Goal: Information Seeking & Learning: Find specific page/section

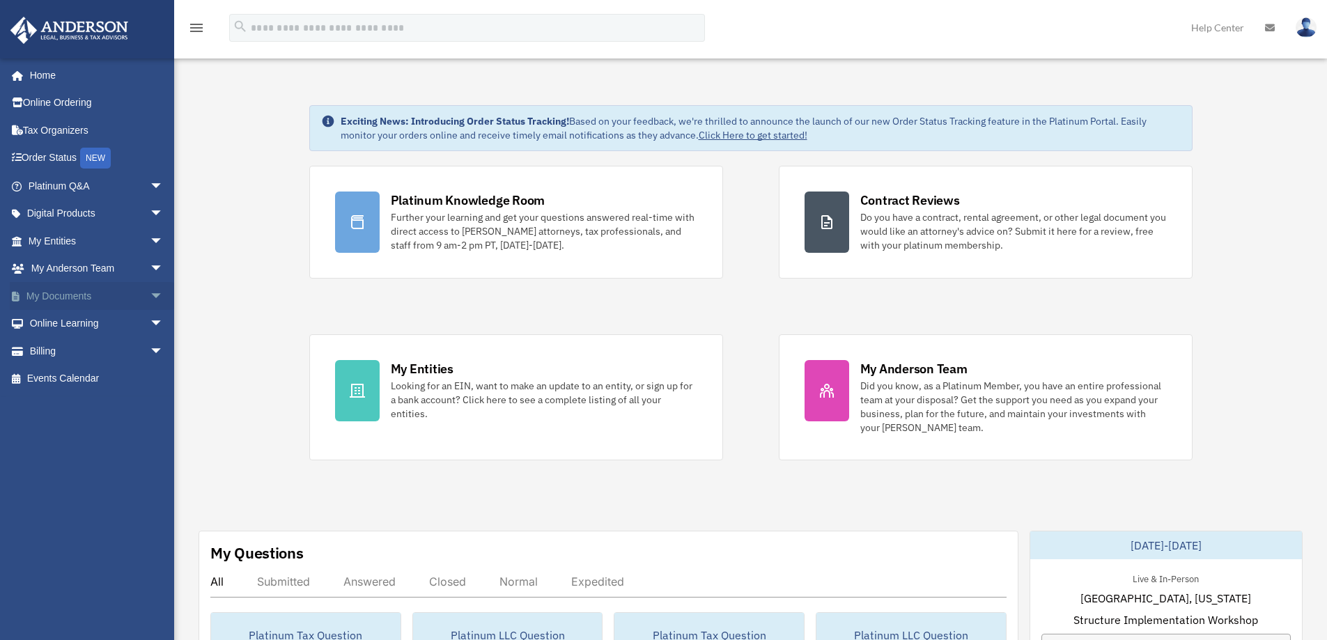
click at [150, 293] on span "arrow_drop_down" at bounding box center [164, 296] width 28 height 29
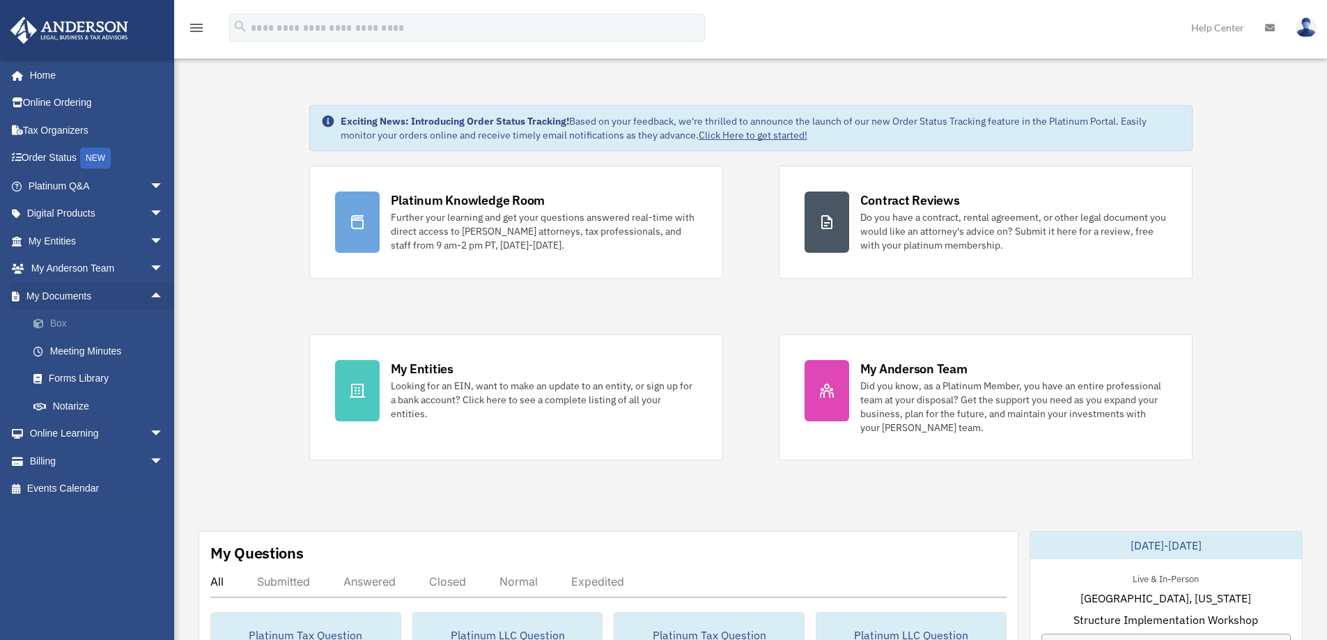
click at [59, 320] on link "Box" at bounding box center [102, 324] width 165 height 28
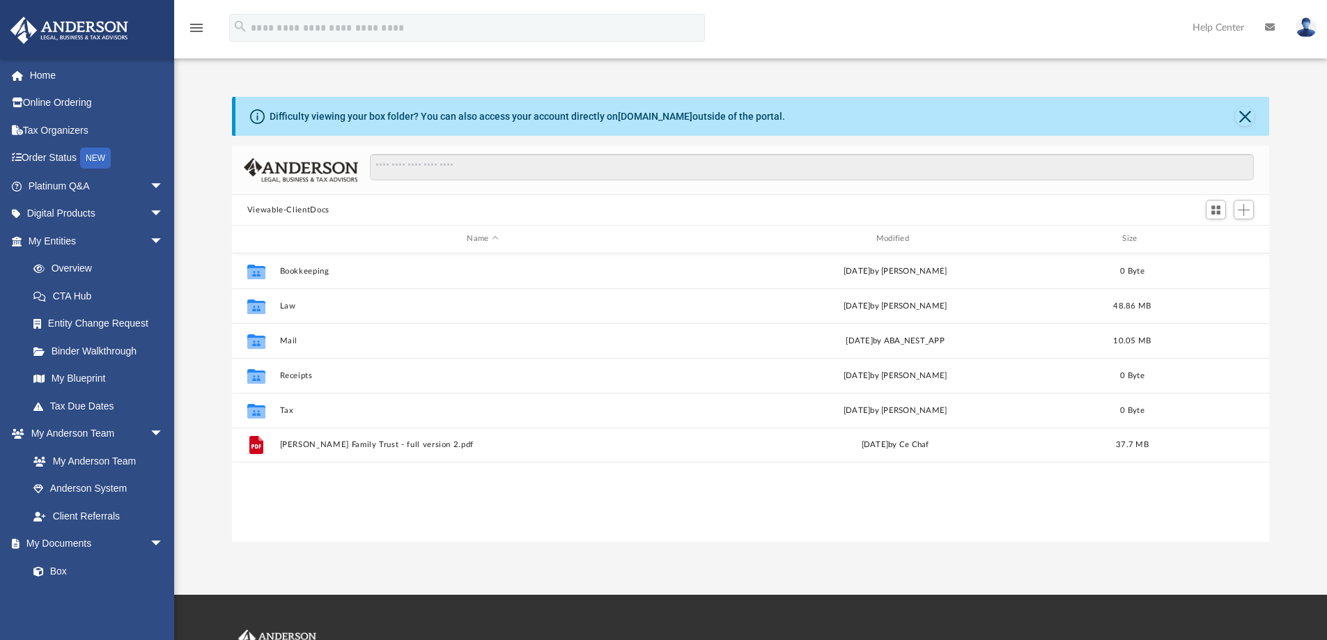
scroll to position [307, 1027]
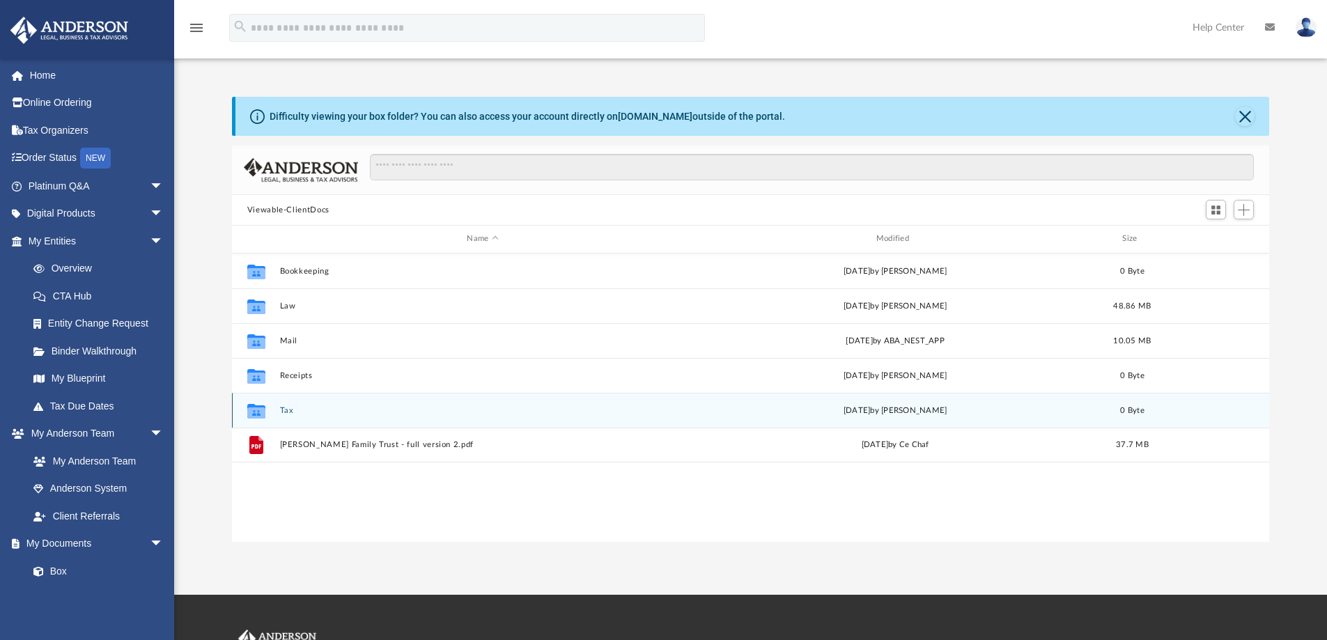
click at [286, 409] on button "Tax" at bounding box center [482, 410] width 406 height 9
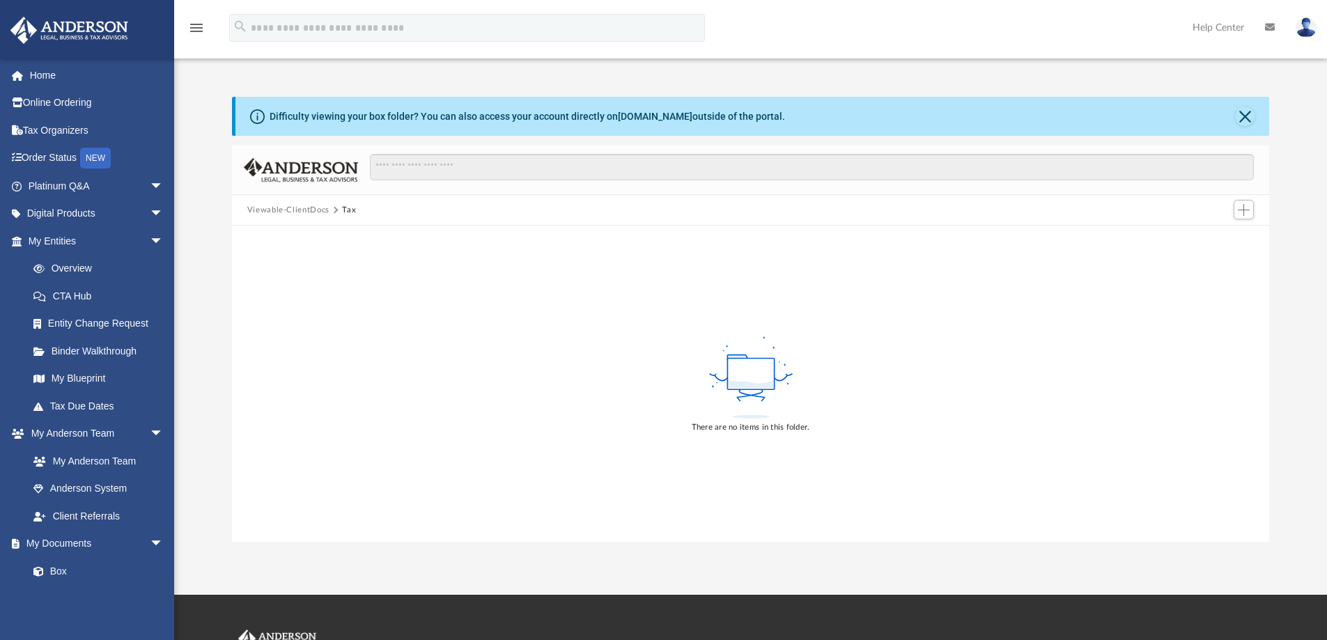
click at [317, 208] on button "Viewable-ClientDocs" at bounding box center [288, 210] width 82 height 13
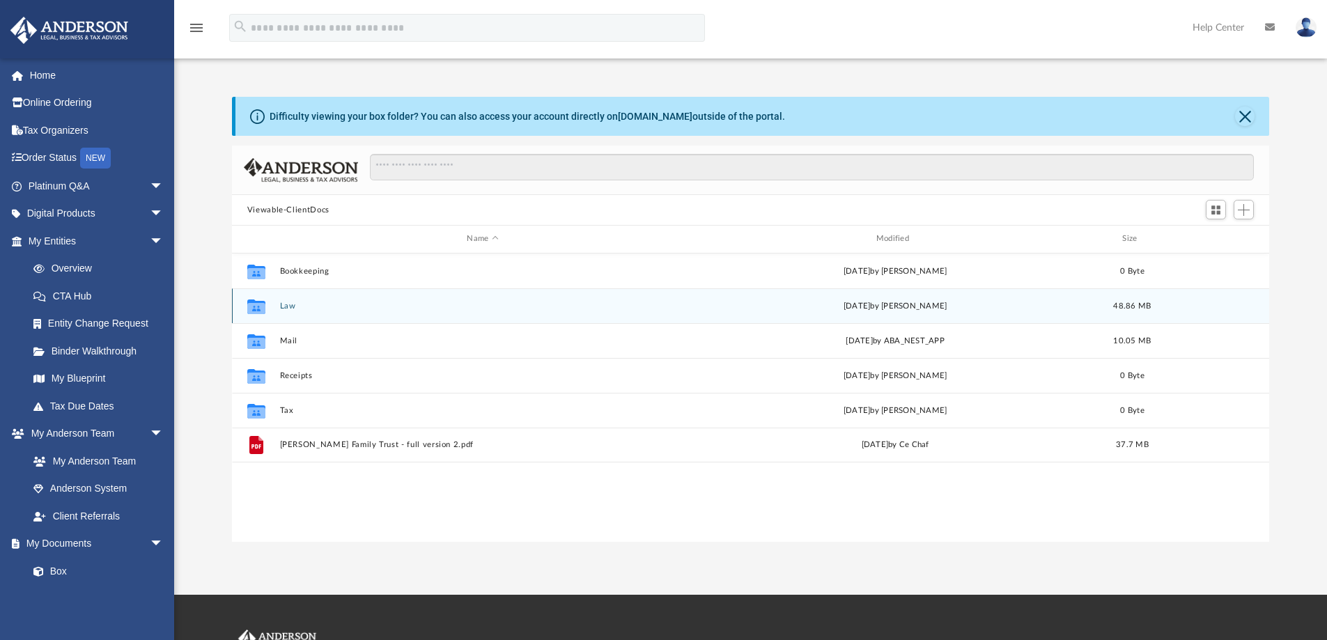
click at [287, 304] on button "Law" at bounding box center [482, 306] width 406 height 9
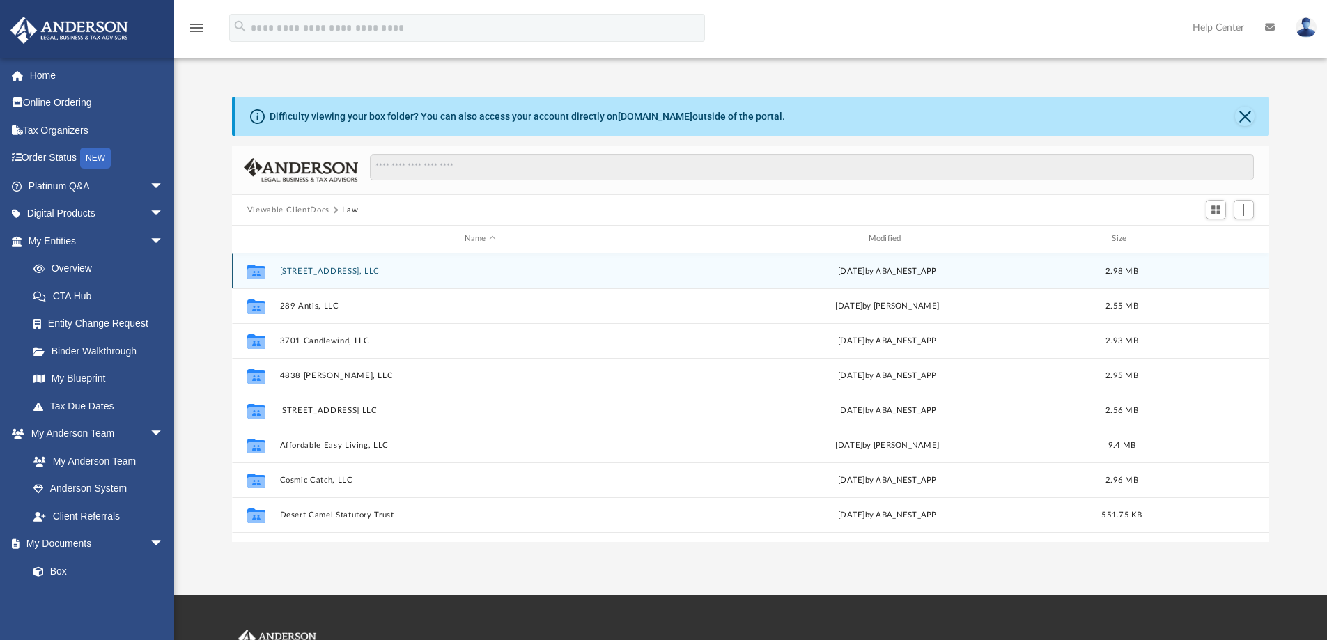
click at [316, 270] on button "[STREET_ADDRESS], LLC" at bounding box center [479, 271] width 401 height 9
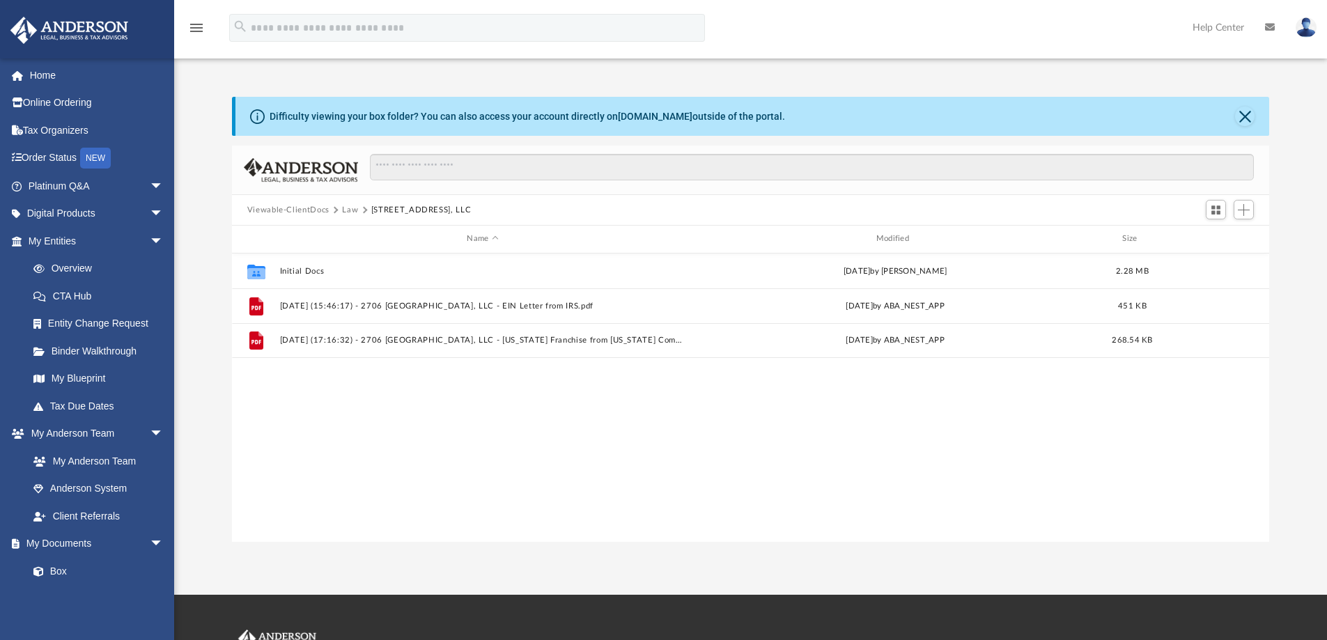
click at [309, 209] on button "Viewable-ClientDocs" at bounding box center [288, 210] width 82 height 13
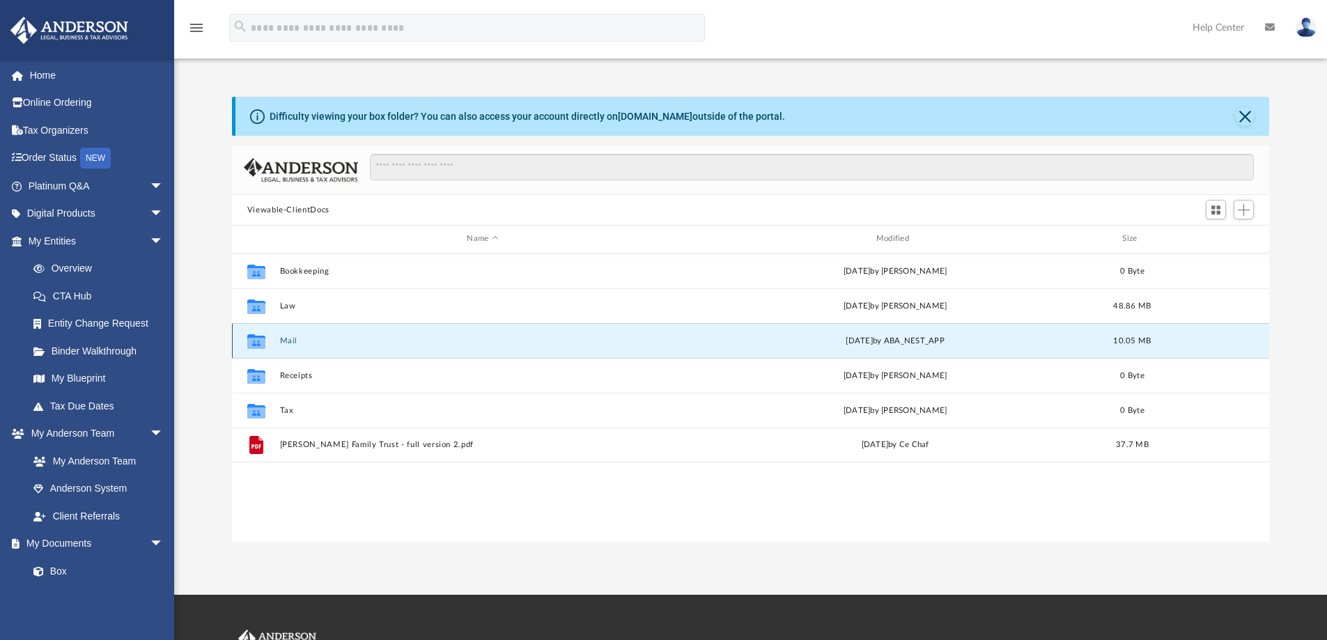
click at [288, 339] on button "Mail" at bounding box center [482, 340] width 406 height 9
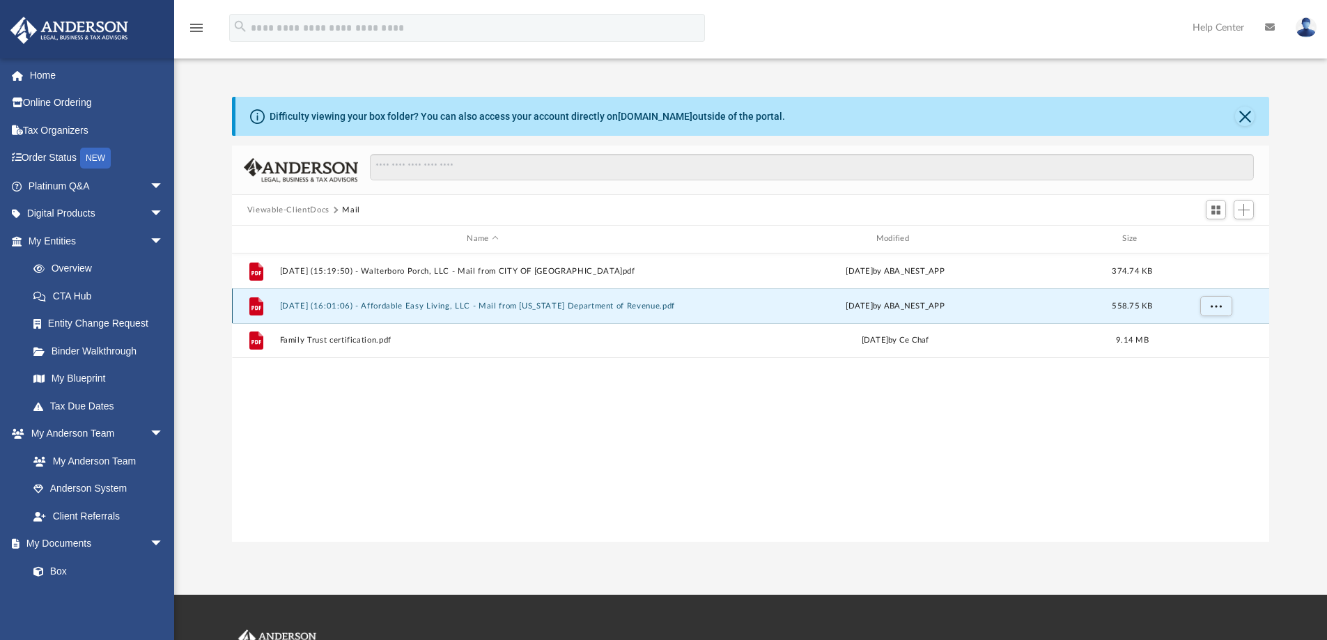
click at [473, 304] on button "[DATE] (16:01:06) - Affordable Easy Living, LLC - Mail from [US_STATE] Departme…" at bounding box center [482, 306] width 406 height 9
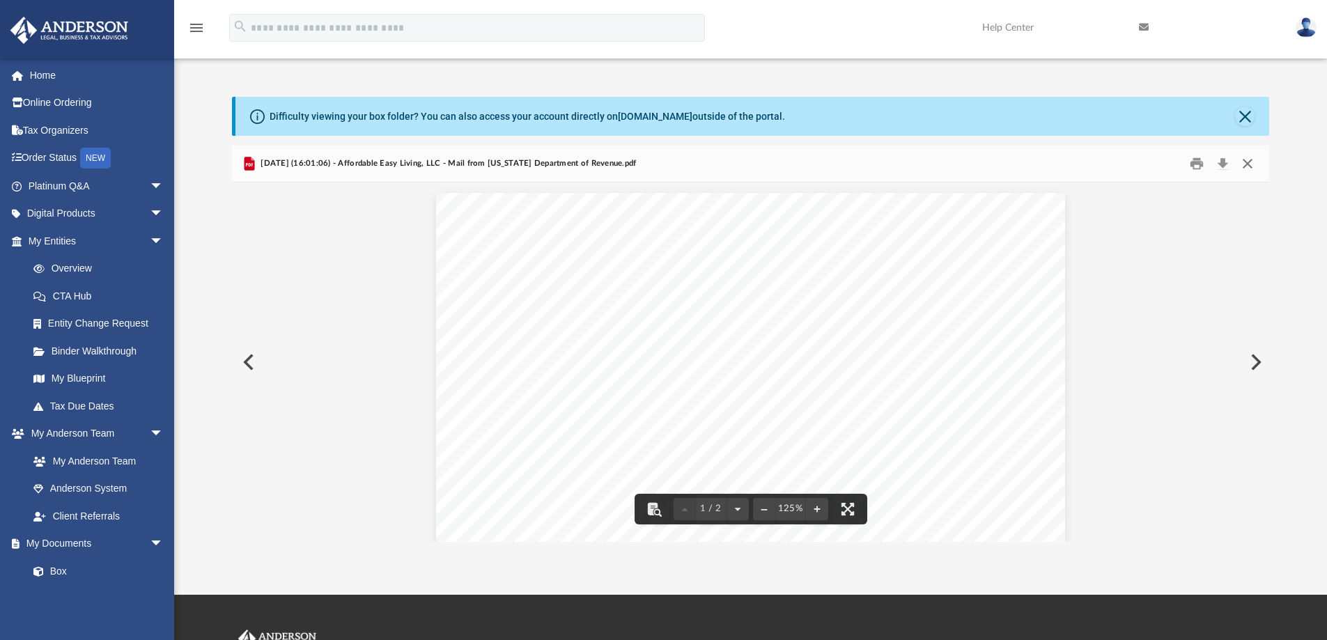
click at [1249, 160] on button "Close" at bounding box center [1247, 164] width 25 height 22
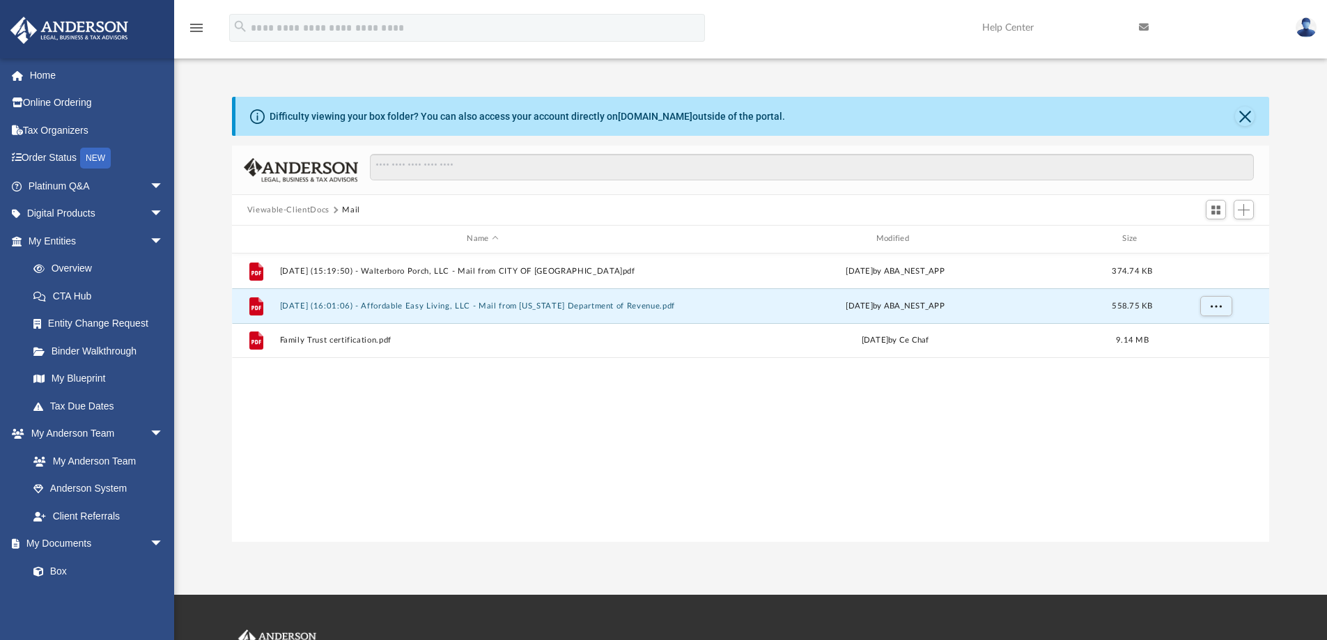
click at [281, 208] on button "Viewable-ClientDocs" at bounding box center [288, 210] width 82 height 13
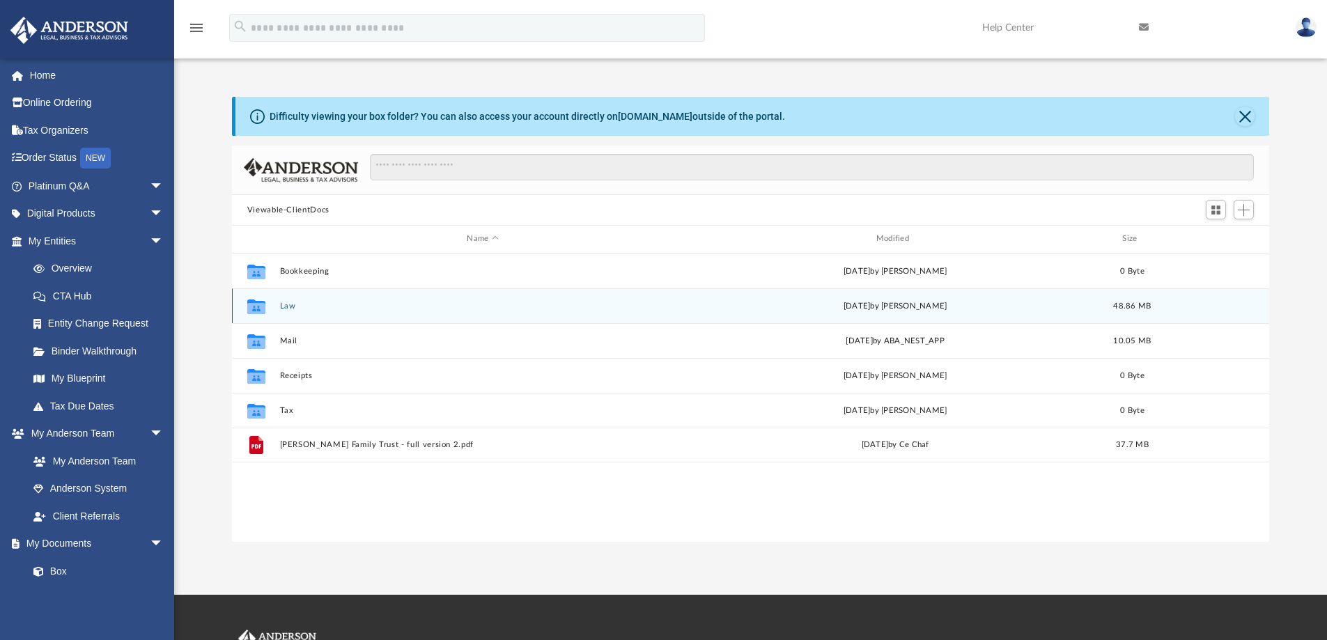
click at [289, 305] on button "Law" at bounding box center [482, 306] width 406 height 9
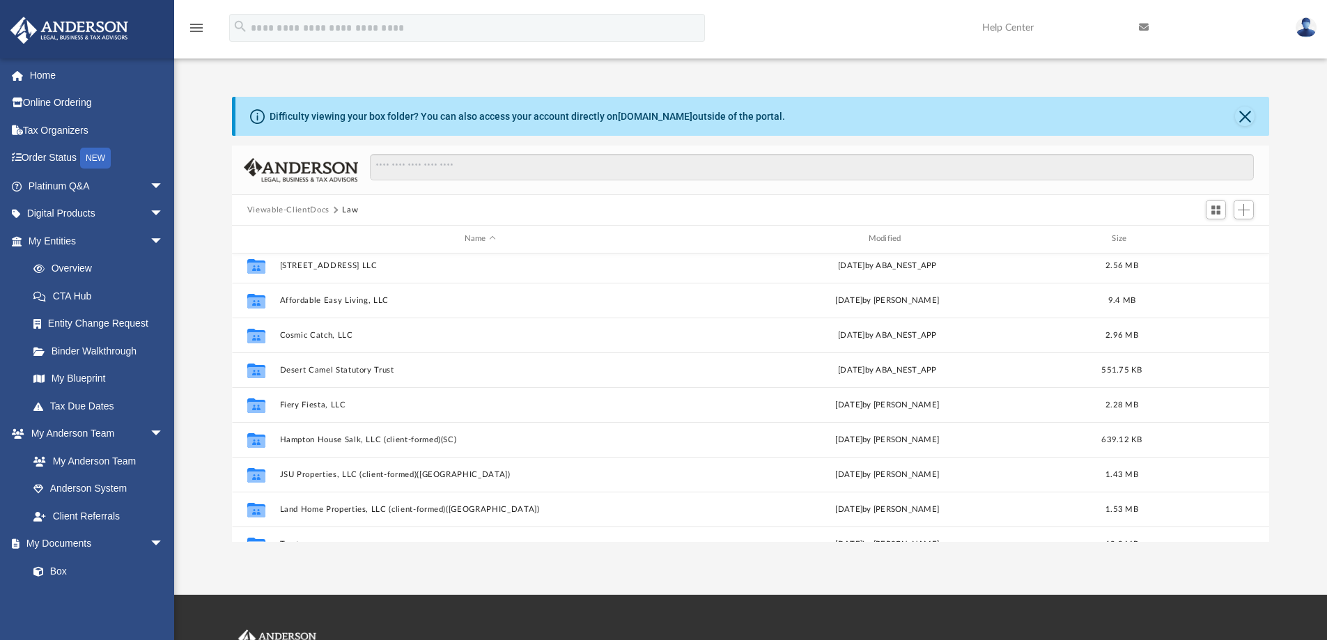
scroll to position [153, 0]
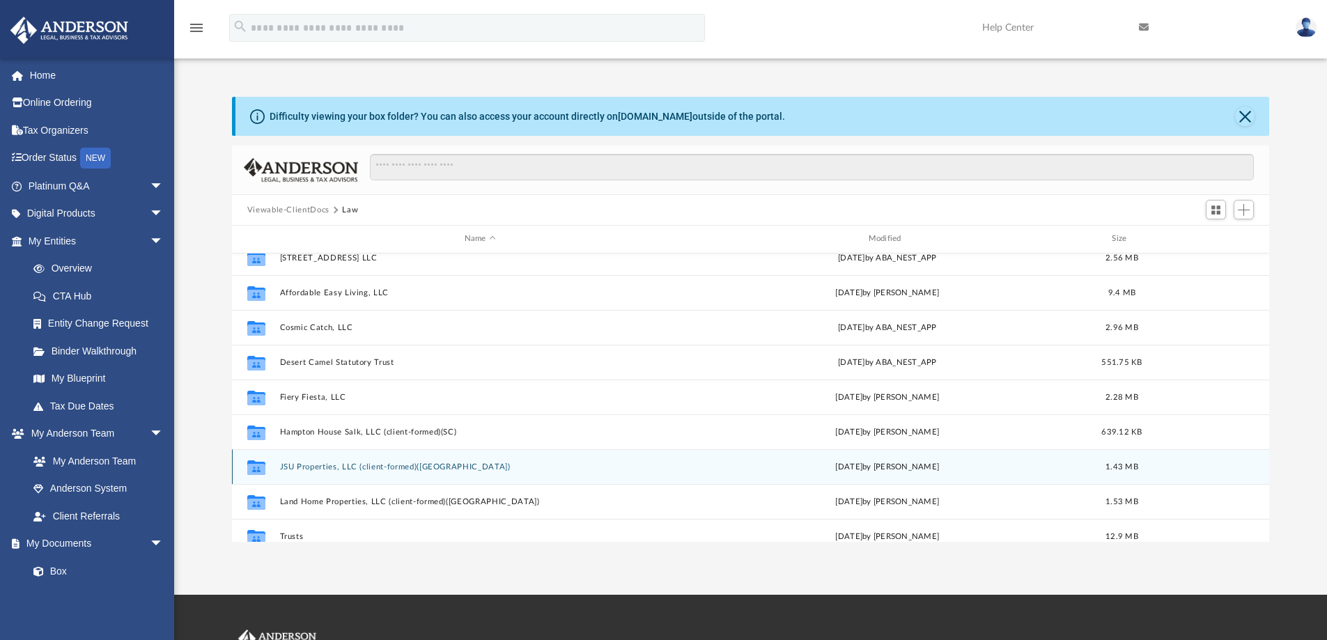
click at [316, 463] on button "JSU Properties, LLC (client-formed)([GEOGRAPHIC_DATA])" at bounding box center [479, 467] width 401 height 9
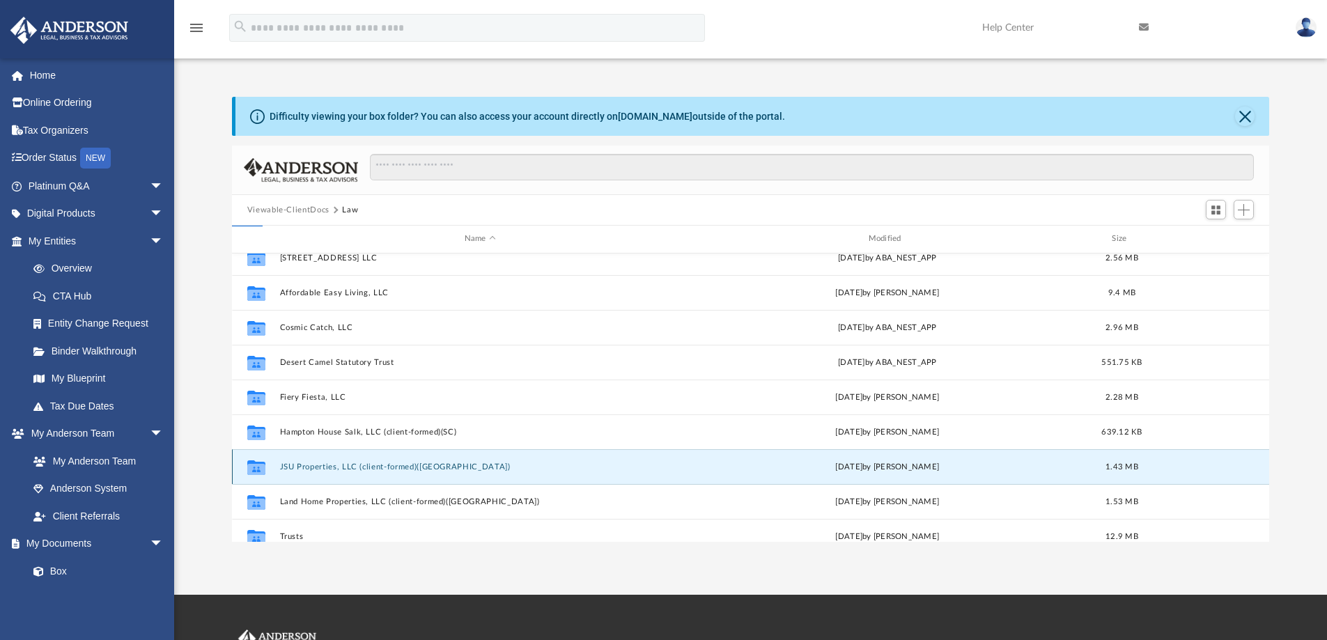
scroll to position [0, 0]
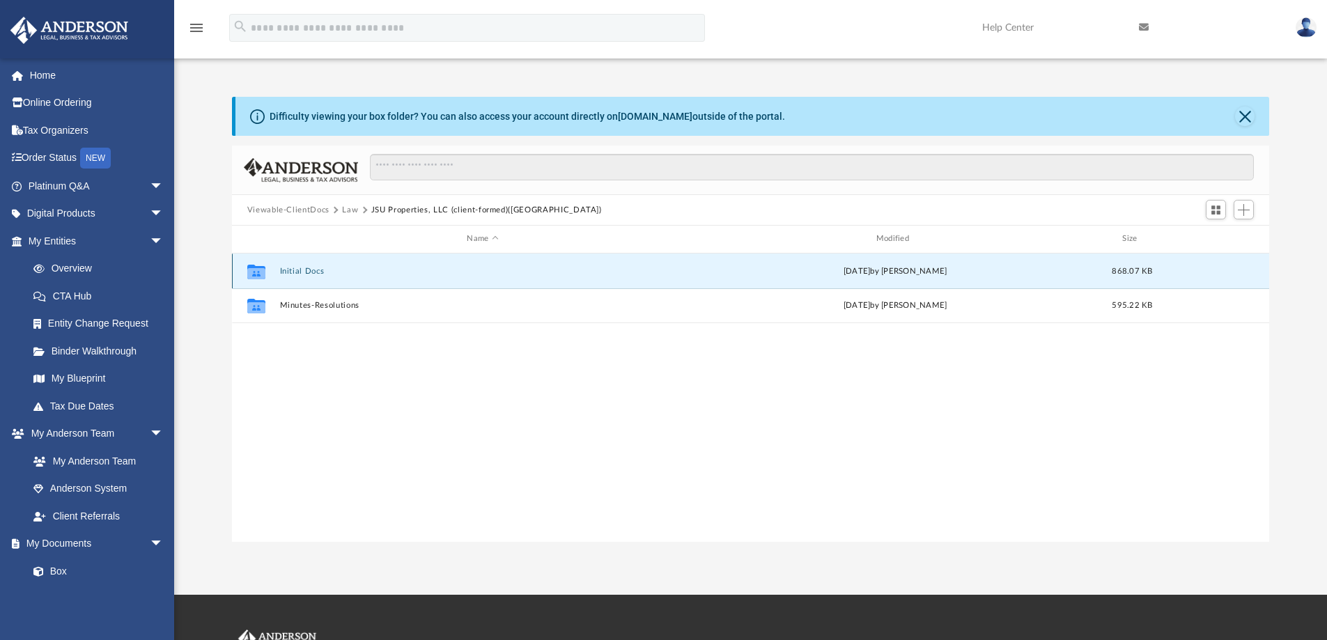
click at [298, 270] on button "Initial Docs" at bounding box center [482, 271] width 406 height 9
click at [320, 270] on button "Articles of Inc.pdf" at bounding box center [482, 271] width 406 height 9
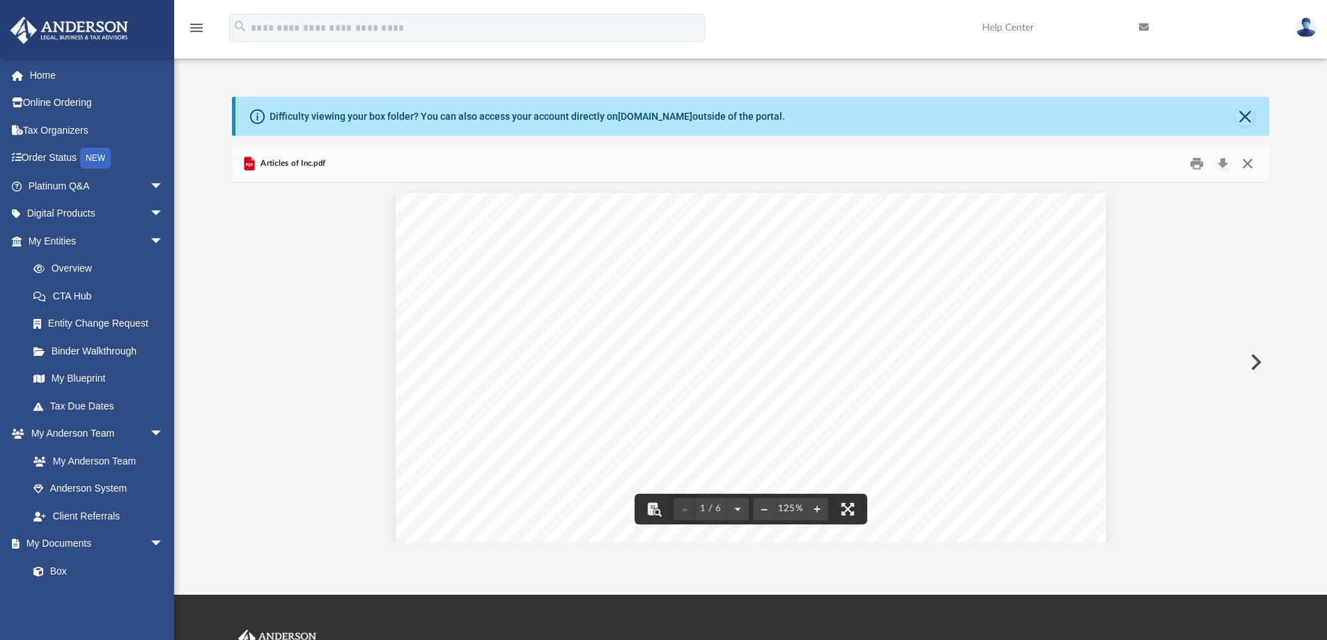
click at [1245, 161] on button "Close" at bounding box center [1247, 164] width 25 height 22
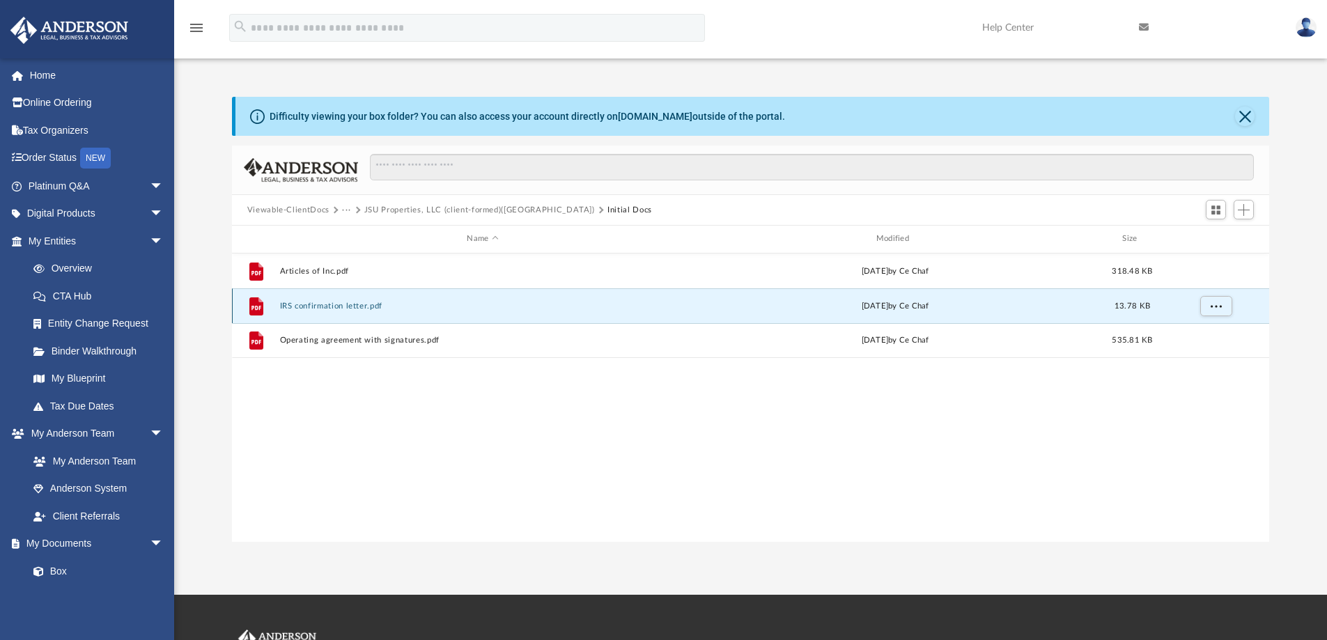
click at [330, 305] on button "IRS confirmation letter.pdf" at bounding box center [482, 306] width 406 height 9
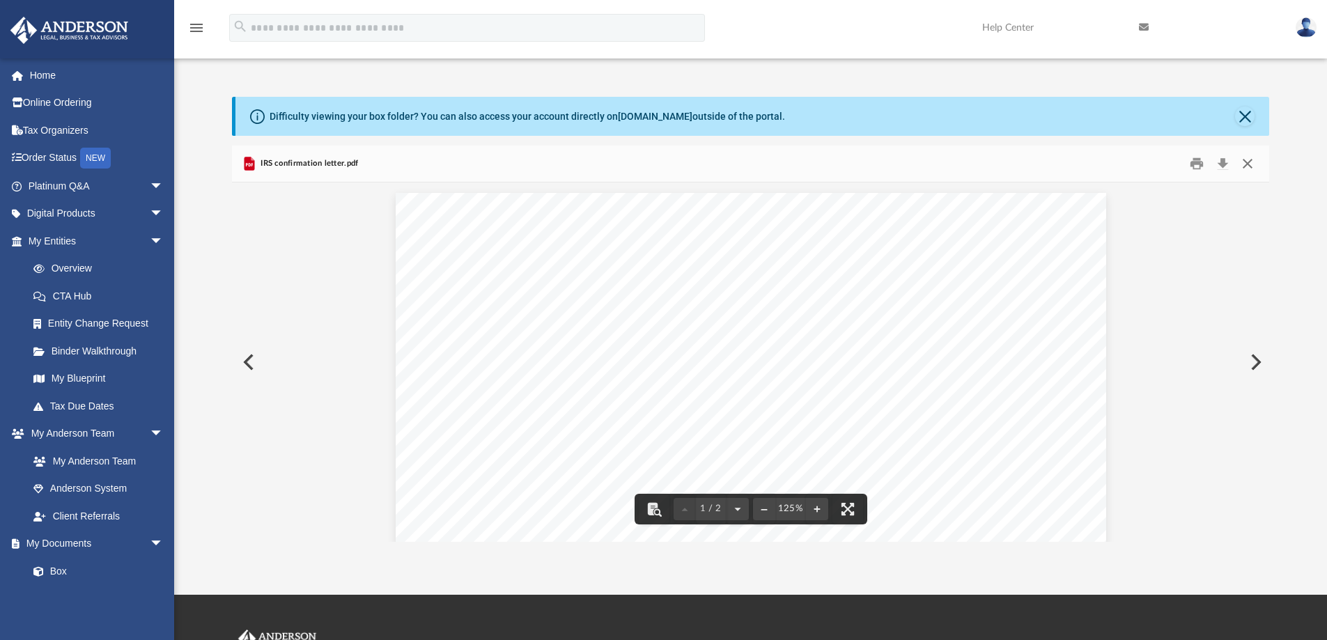
click at [1246, 162] on button "Close" at bounding box center [1247, 164] width 25 height 22
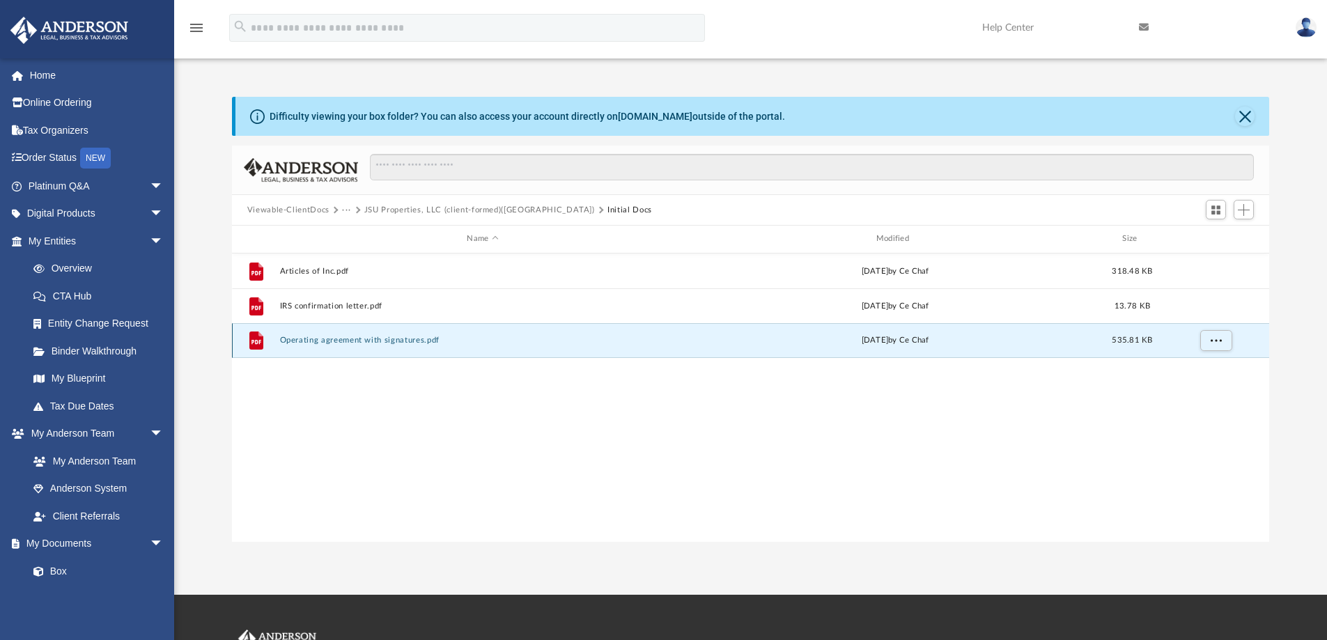
click at [348, 338] on button "Operating agreement with signatures.pdf" at bounding box center [482, 340] width 406 height 9
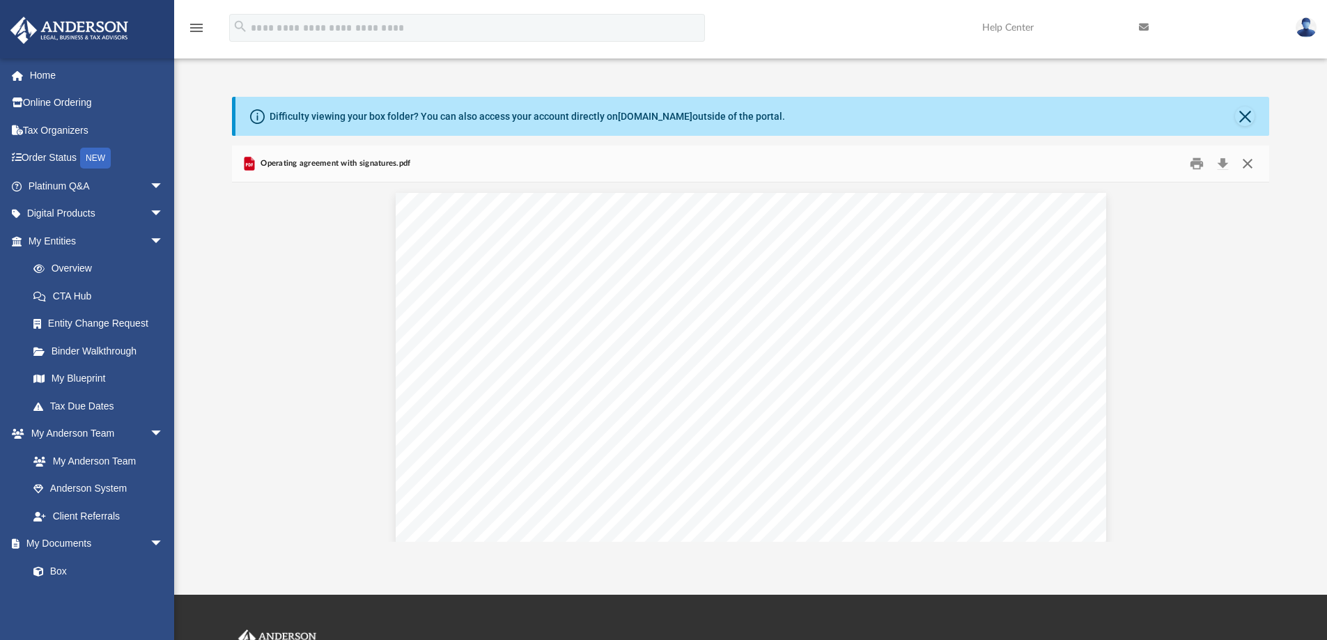
click at [1246, 164] on button "Close" at bounding box center [1247, 164] width 25 height 22
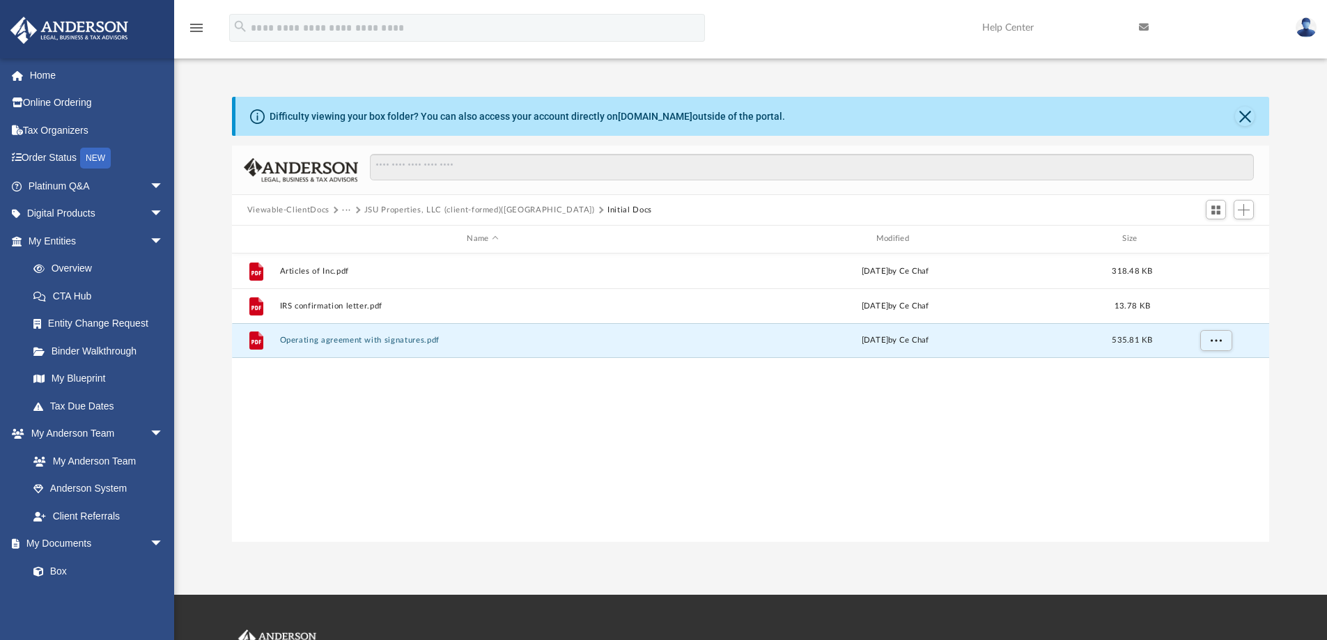
click at [297, 212] on button "Viewable-ClientDocs" at bounding box center [288, 210] width 82 height 13
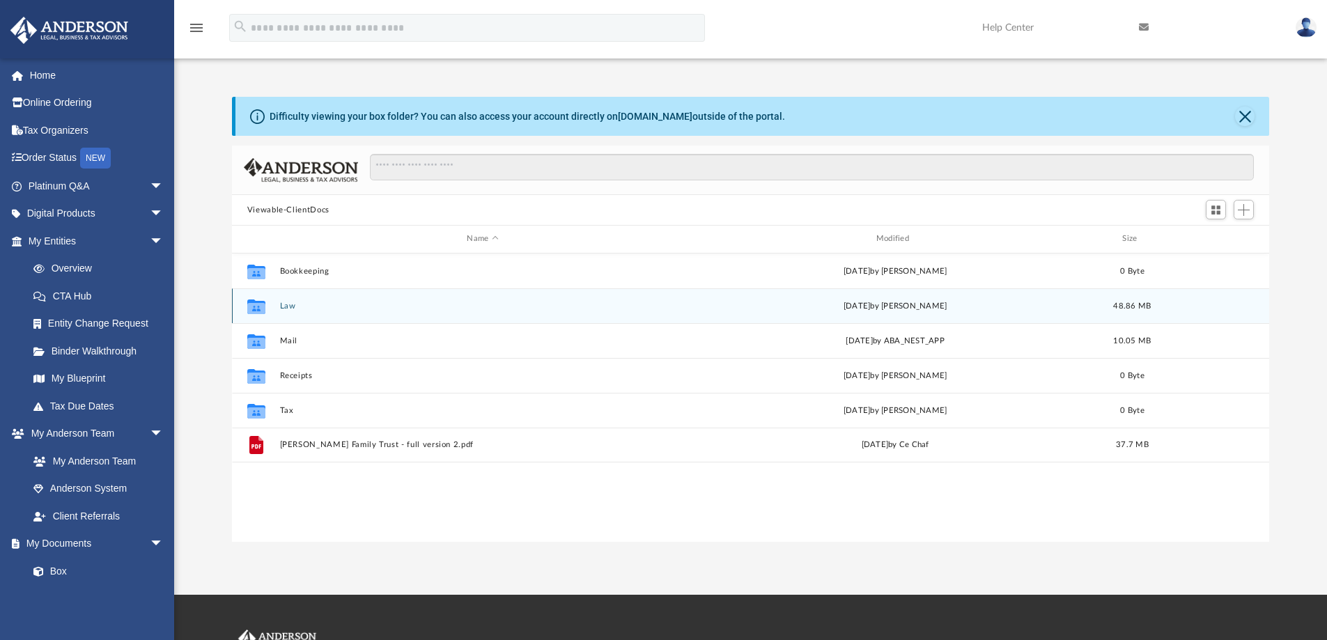
click at [286, 308] on button "Law" at bounding box center [482, 306] width 406 height 9
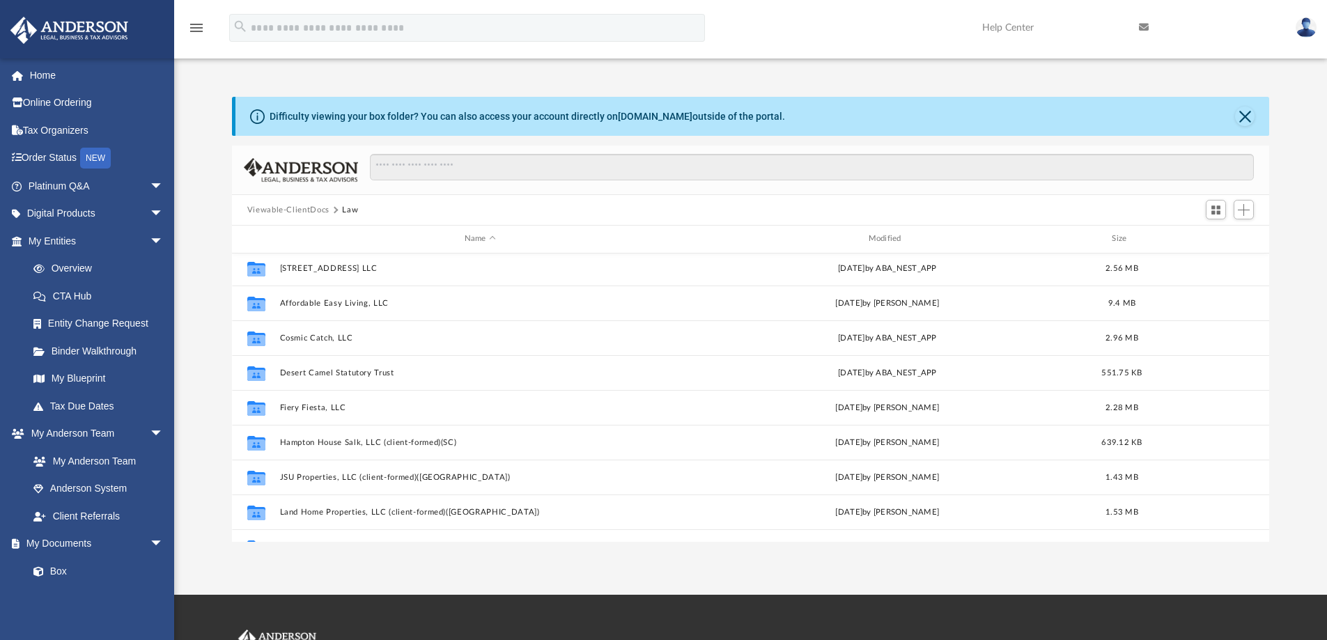
scroll to position [146, 0]
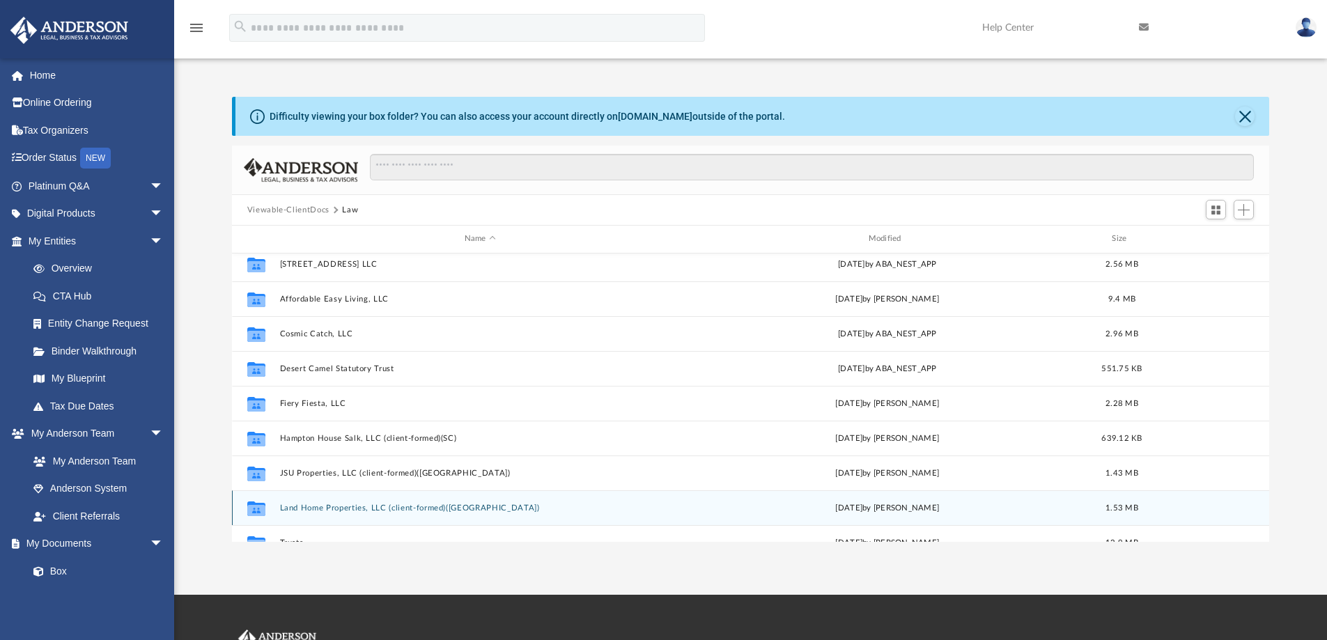
click at [338, 507] on button "Land Home Properties, LLC (client-formed)([GEOGRAPHIC_DATA])" at bounding box center [479, 508] width 401 height 9
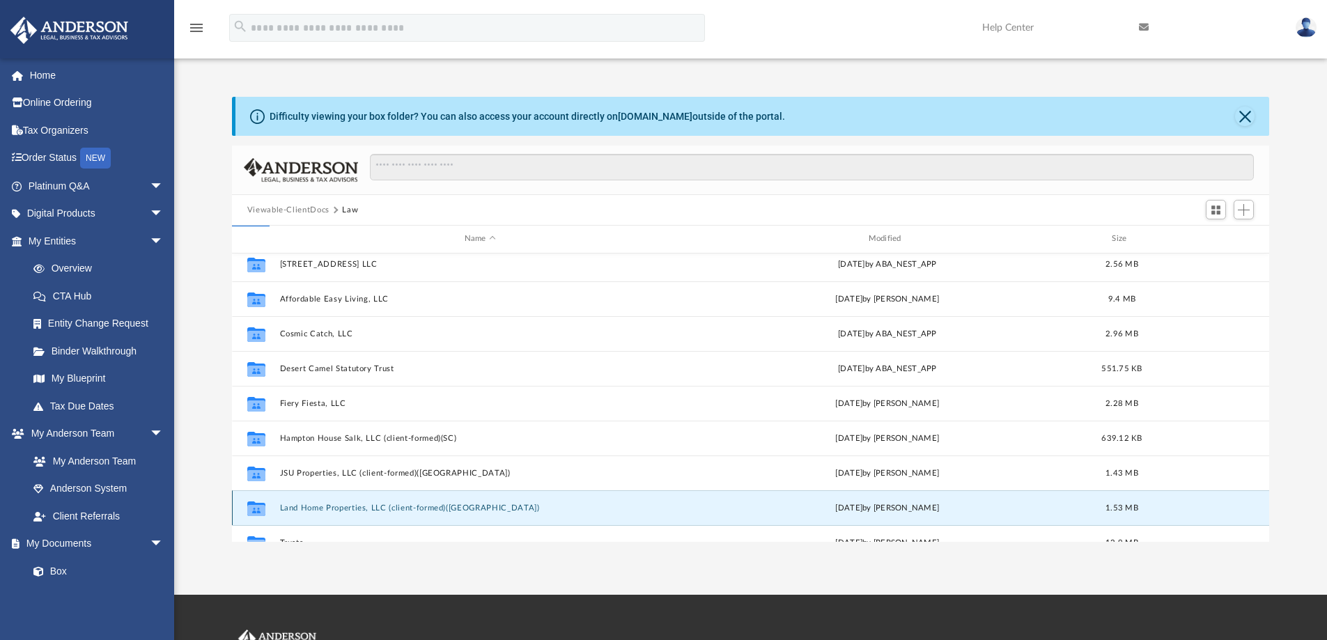
scroll to position [0, 0]
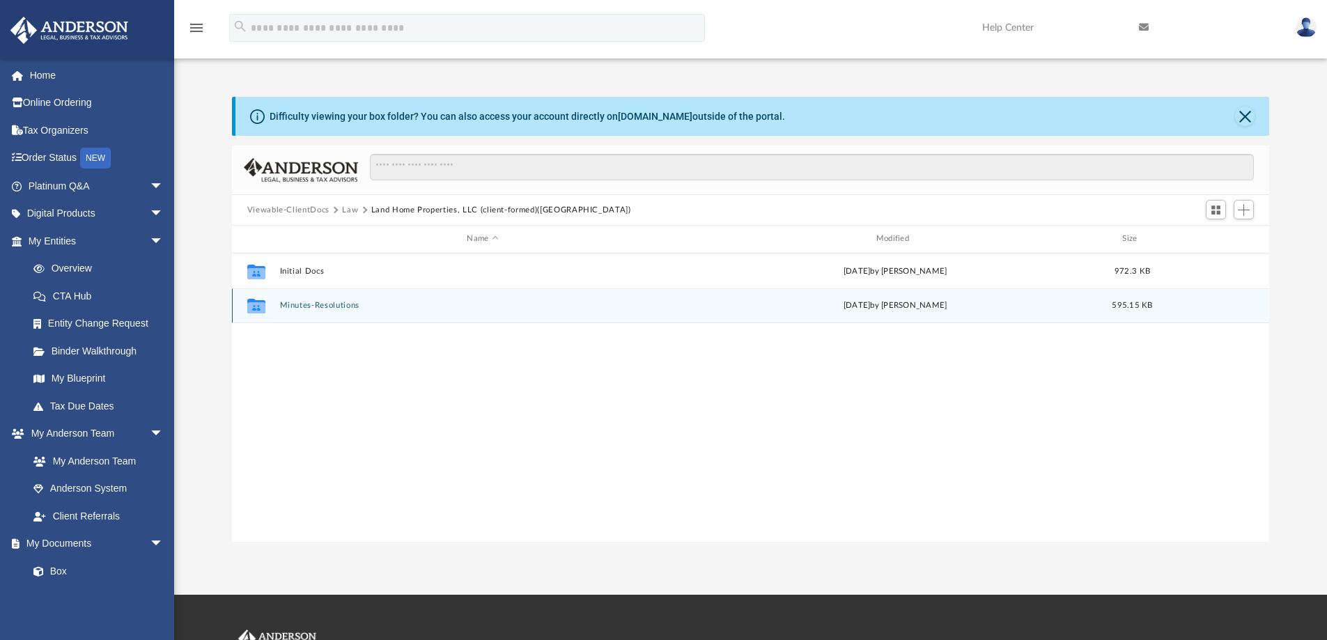
click at [318, 304] on button "Minutes-Resolutions" at bounding box center [482, 305] width 406 height 9
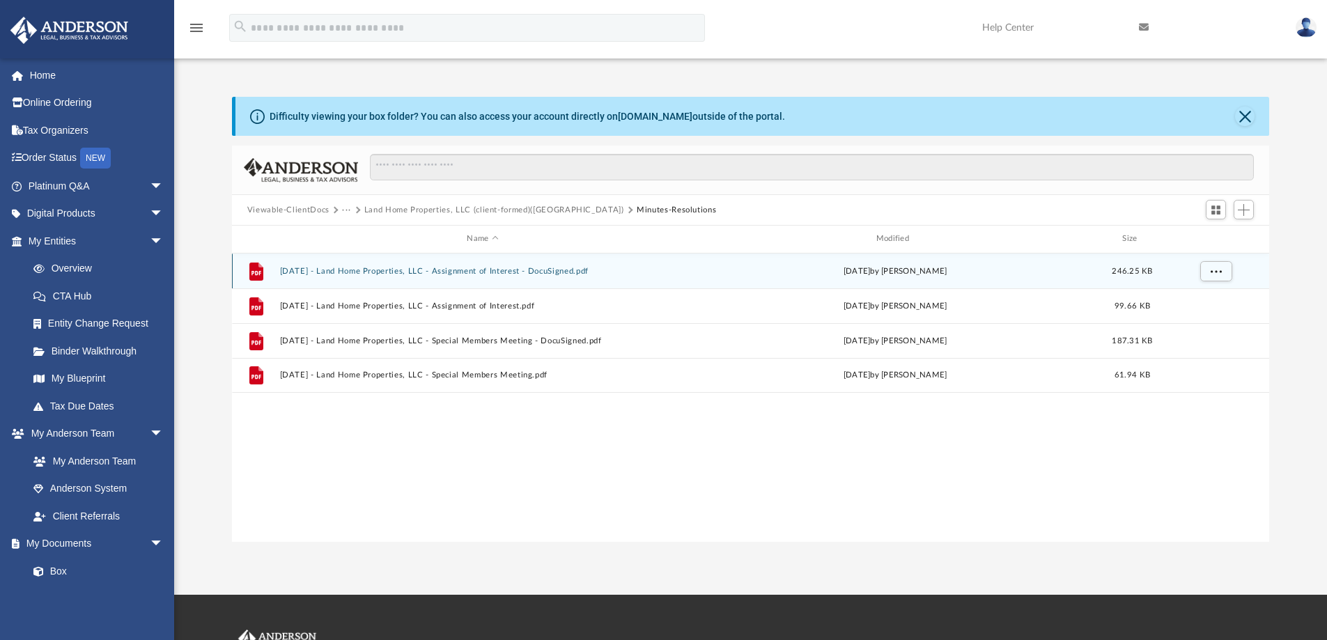
click at [373, 272] on button "[DATE] - Land Home Properties, LLC - Assignment of Interest - DocuSigned.pdf" at bounding box center [482, 271] width 406 height 9
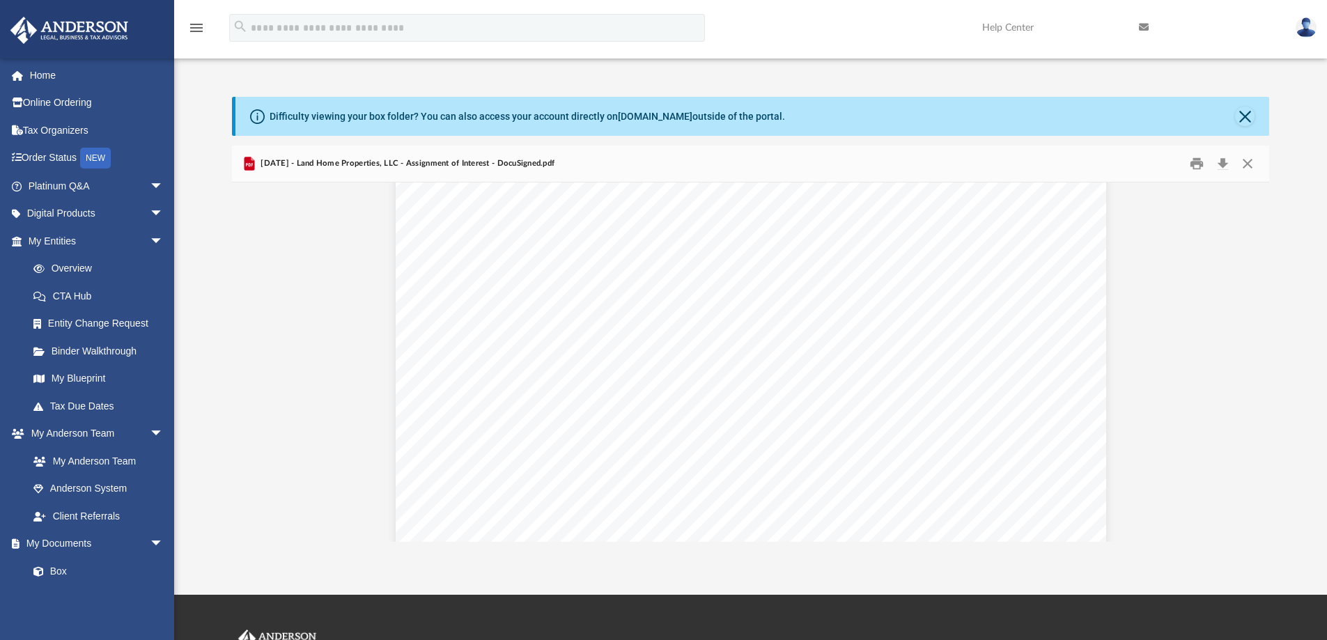
scroll to position [2977, 0]
drag, startPoint x: 1264, startPoint y: 378, endPoint x: 1264, endPoint y: 389, distance: 10.4
click at [1264, 389] on div "Assignment of Membership Interest Page 1 of 6 ASSIGNMENT OF MEMBERSHIP INTEREST…" at bounding box center [751, 362] width 1038 height 359
drag, startPoint x: 1264, startPoint y: 377, endPoint x: 1264, endPoint y: 396, distance: 19.5
click at [1264, 396] on div "Assignment of Membership Interest Page 1 of 6 ASSIGNMENT OF MEMBERSHIP INTEREST…" at bounding box center [751, 362] width 1038 height 359
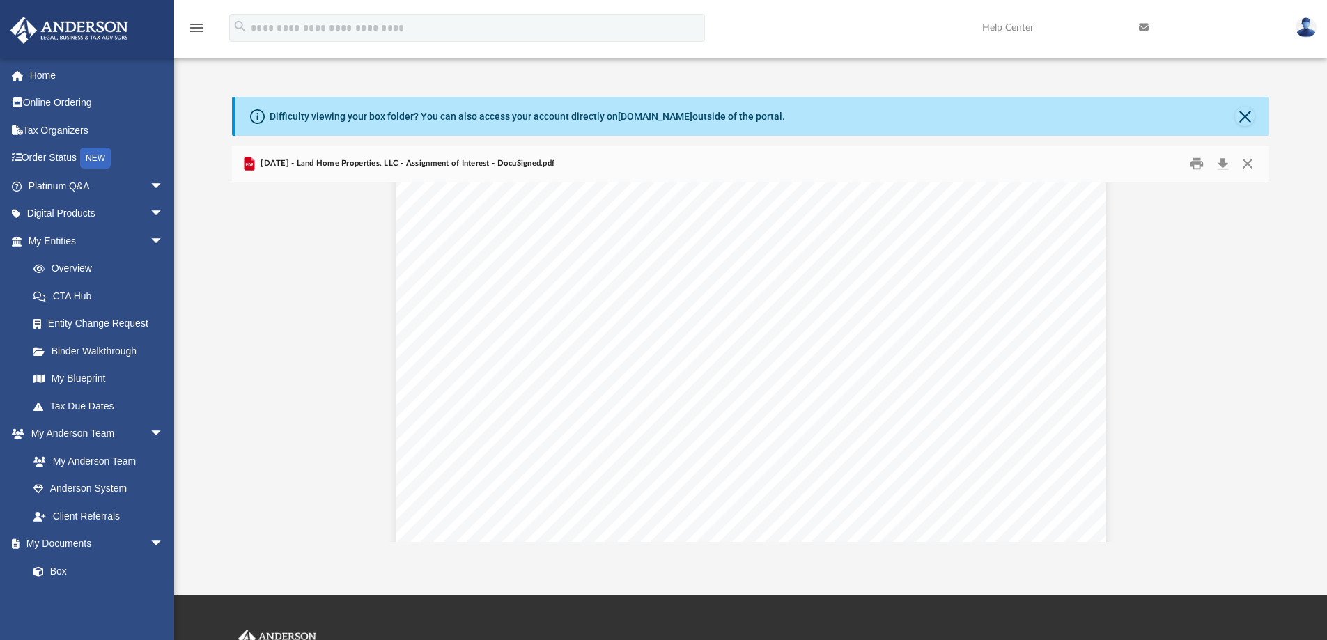
scroll to position [0, 0]
click at [1248, 161] on button "Close" at bounding box center [1247, 164] width 25 height 22
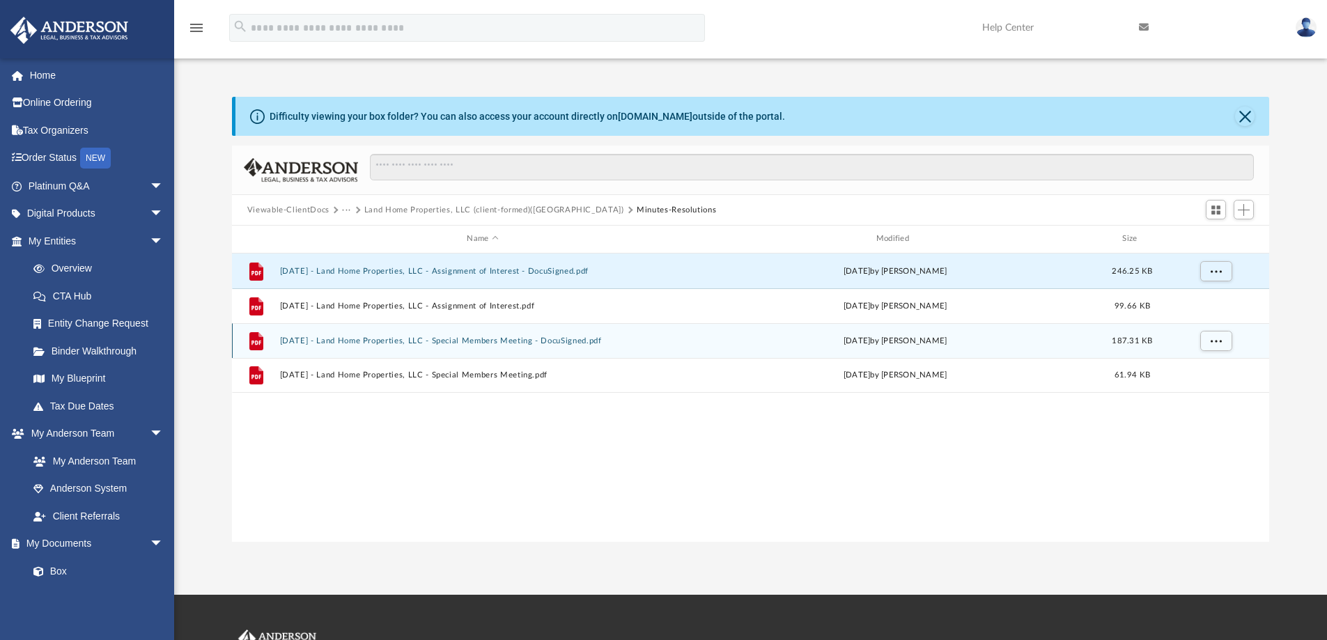
click at [448, 338] on button "[DATE] - Land Home Properties, LLC - Special Members Meeting - DocuSigned.pdf" at bounding box center [482, 340] width 406 height 9
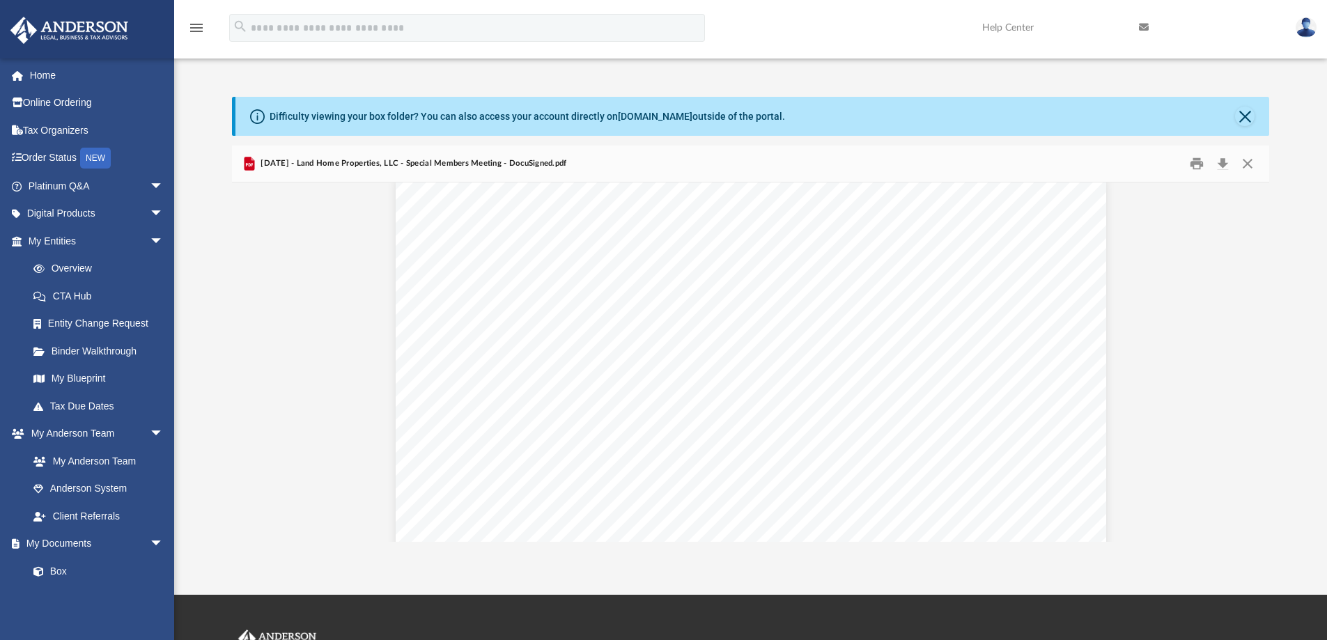
scroll to position [8, 0]
click at [1246, 162] on button "Close" at bounding box center [1247, 164] width 25 height 22
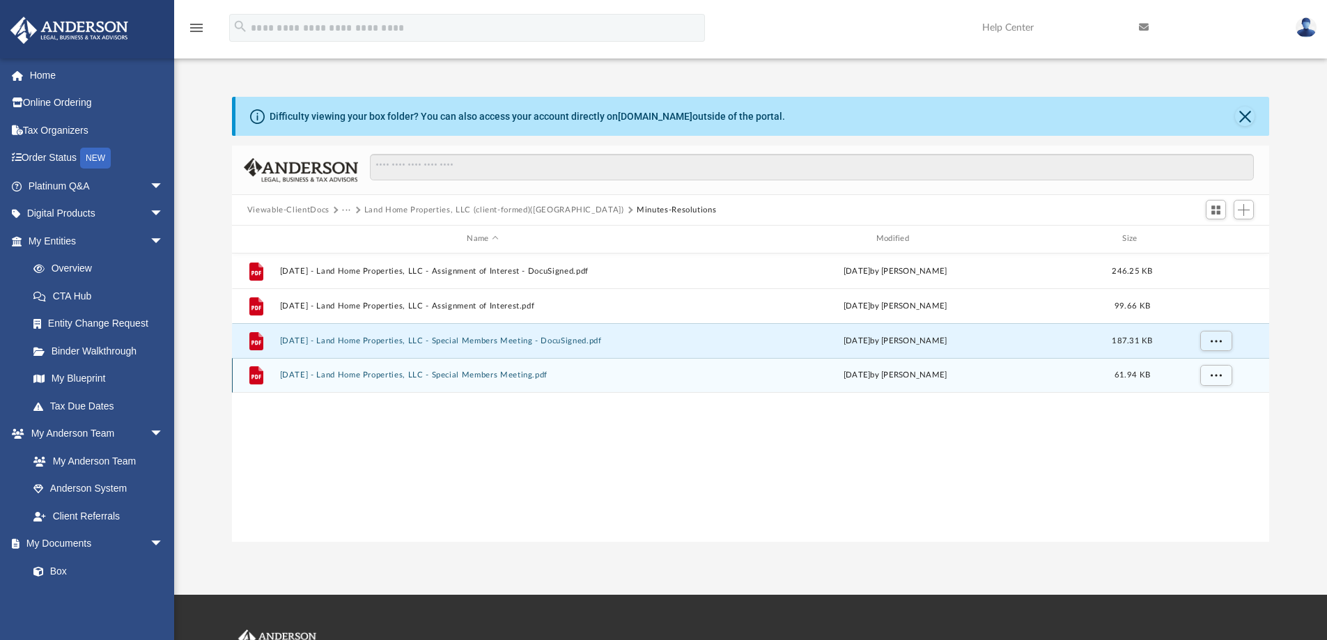
click at [508, 376] on button "[DATE] - Land Home Properties, LLC - Special Members Meeting.pdf" at bounding box center [482, 375] width 406 height 9
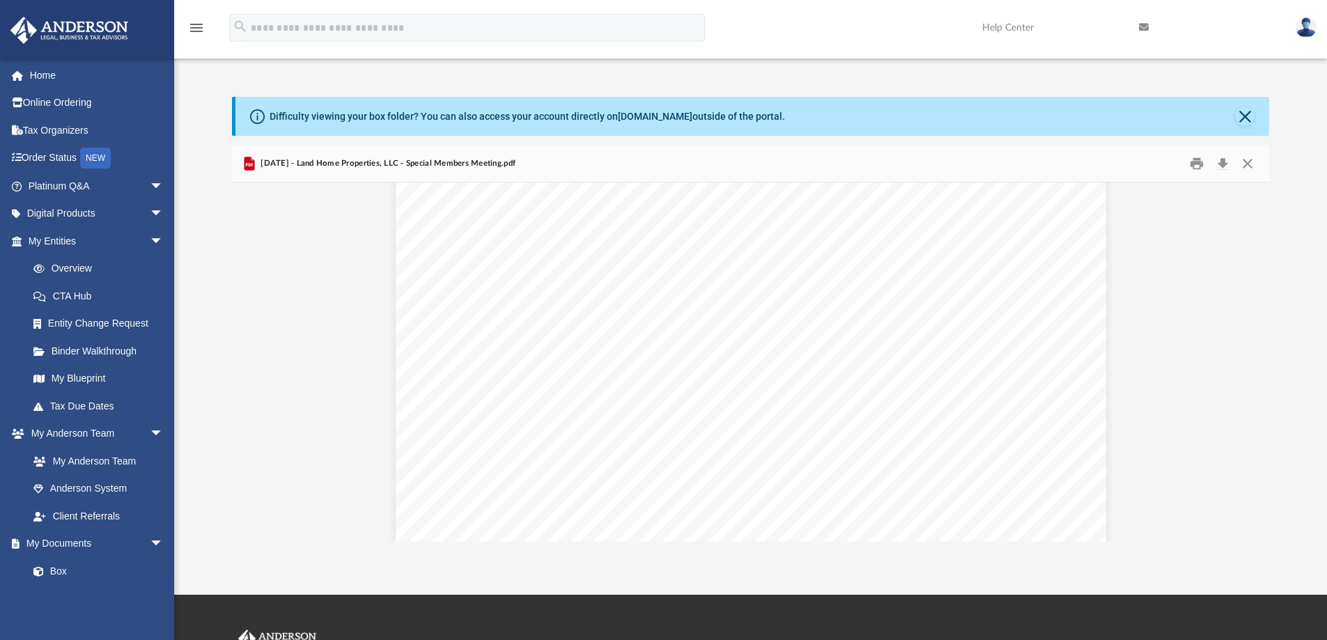
scroll to position [0, 0]
click at [1246, 162] on button "Close" at bounding box center [1247, 164] width 25 height 22
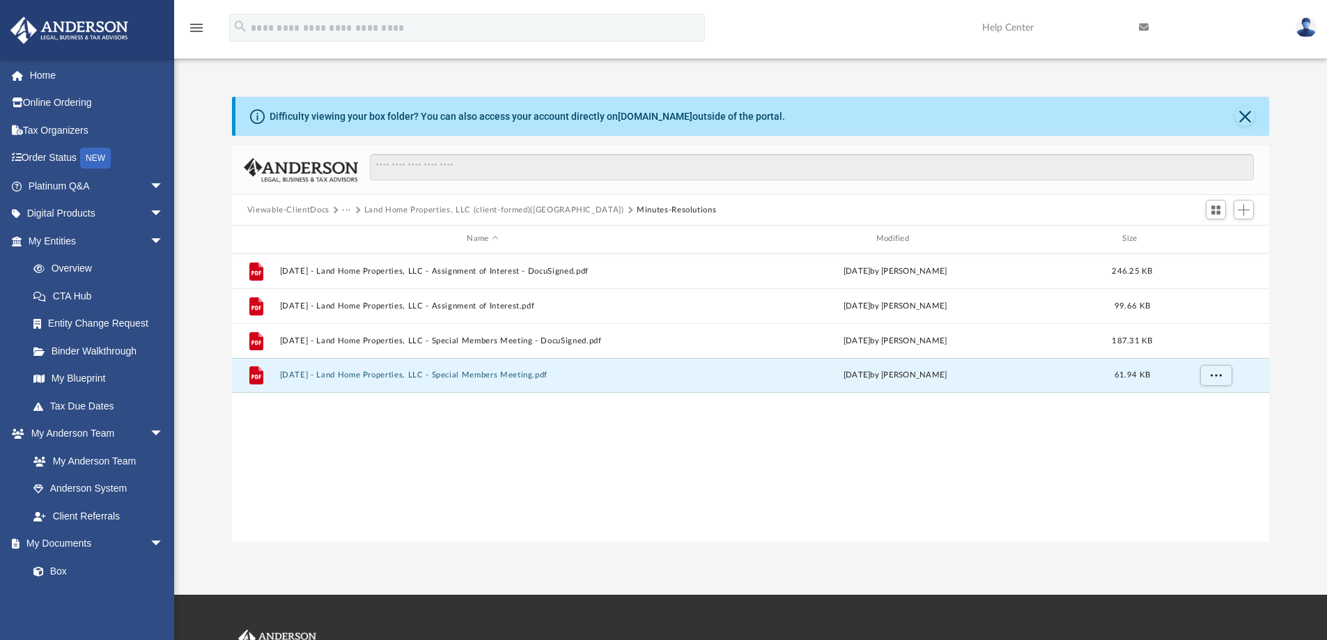
click at [380, 208] on button "Land Home Properties, LLC (client-formed)([GEOGRAPHIC_DATA])" at bounding box center [494, 210] width 260 height 13
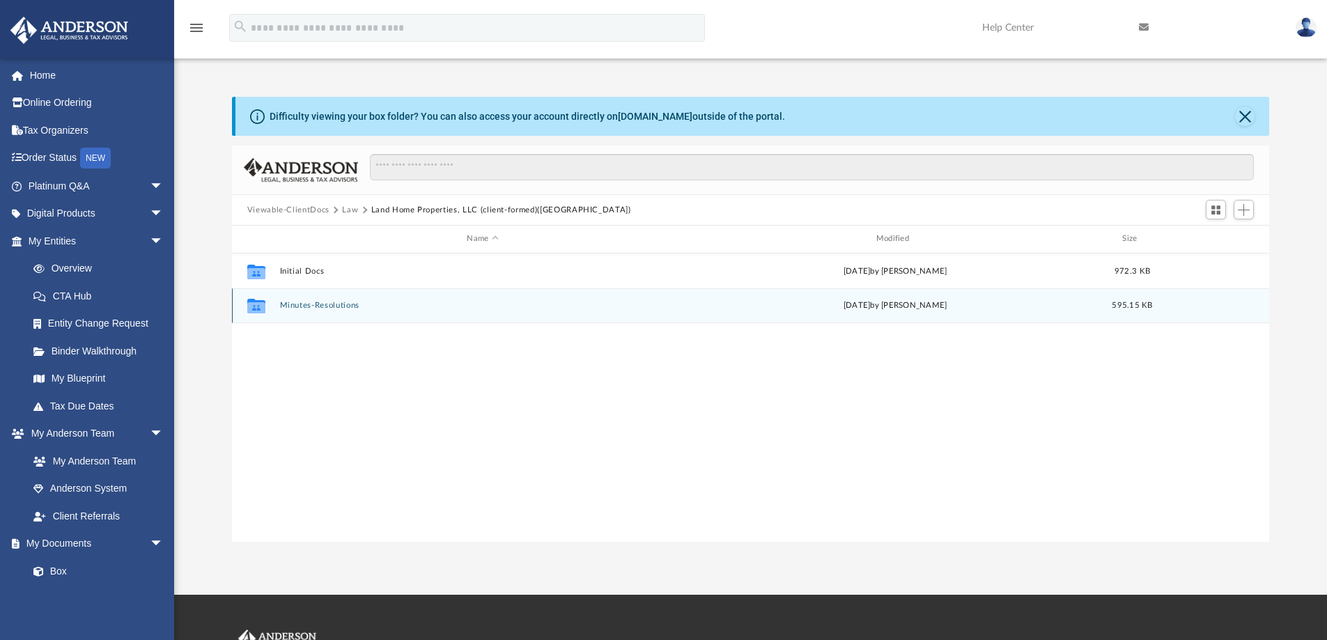
click at [339, 306] on button "Minutes-Resolutions" at bounding box center [482, 305] width 406 height 9
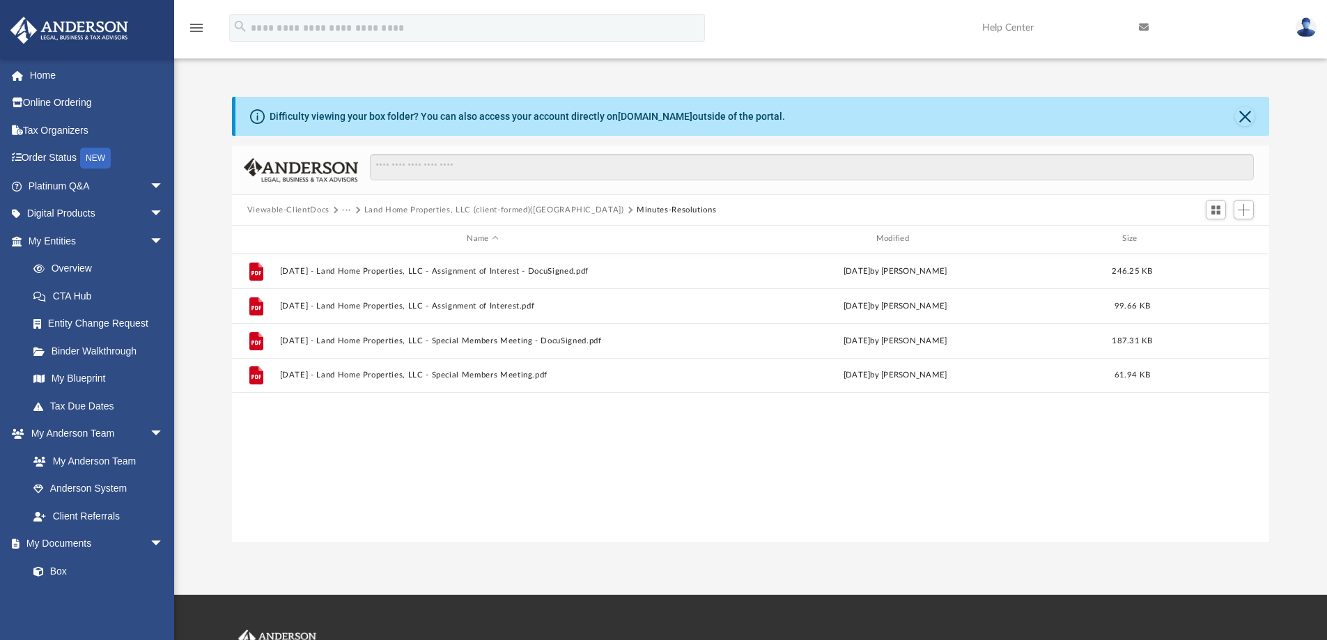
click at [304, 206] on button "Viewable-ClientDocs" at bounding box center [288, 210] width 82 height 13
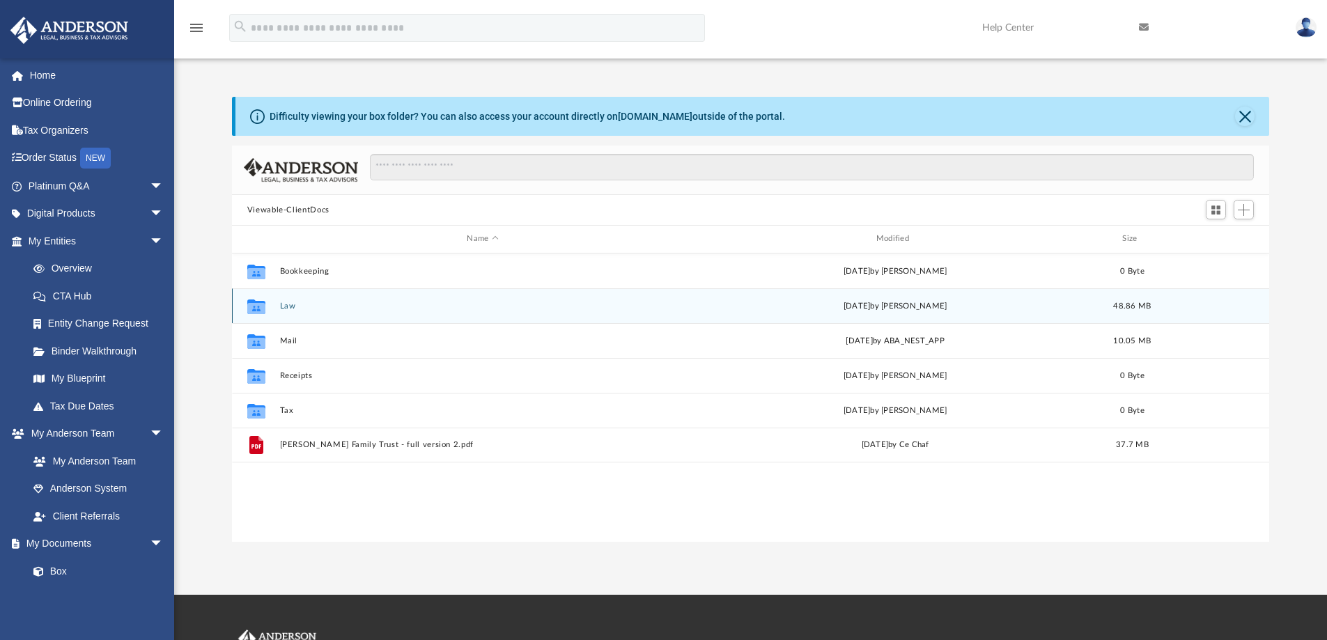
click at [289, 304] on button "Law" at bounding box center [482, 306] width 406 height 9
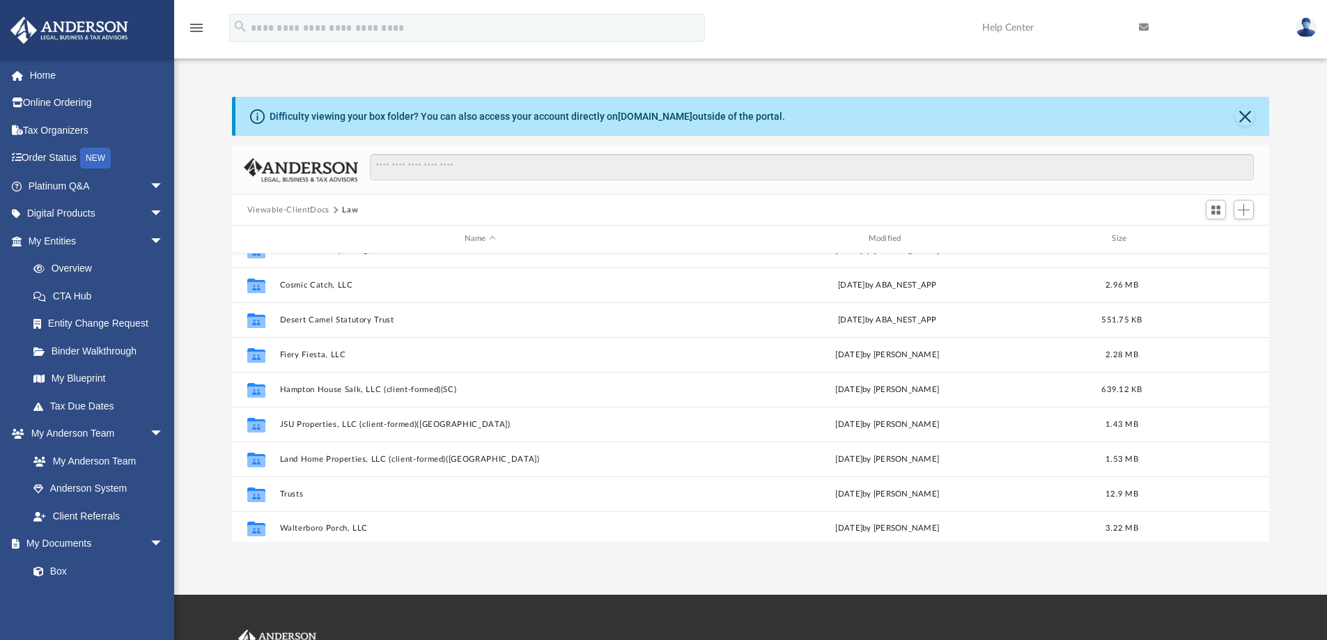
scroll to position [199, 0]
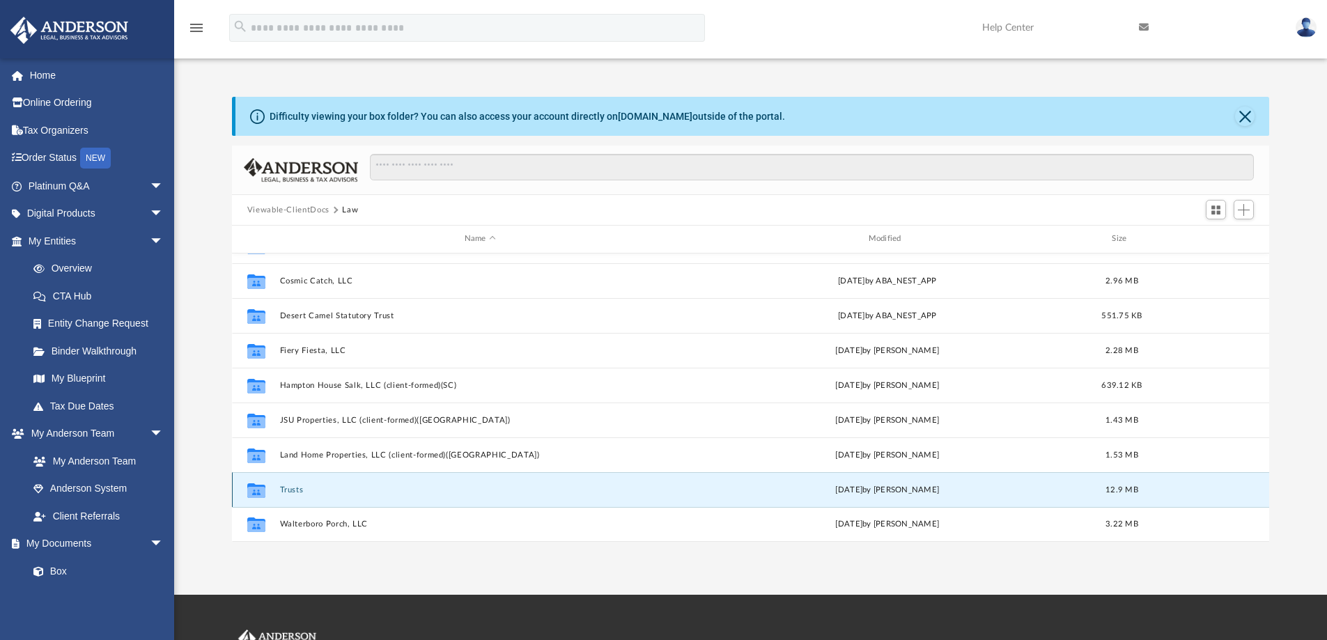
click at [291, 487] on button "Trusts" at bounding box center [479, 490] width 401 height 9
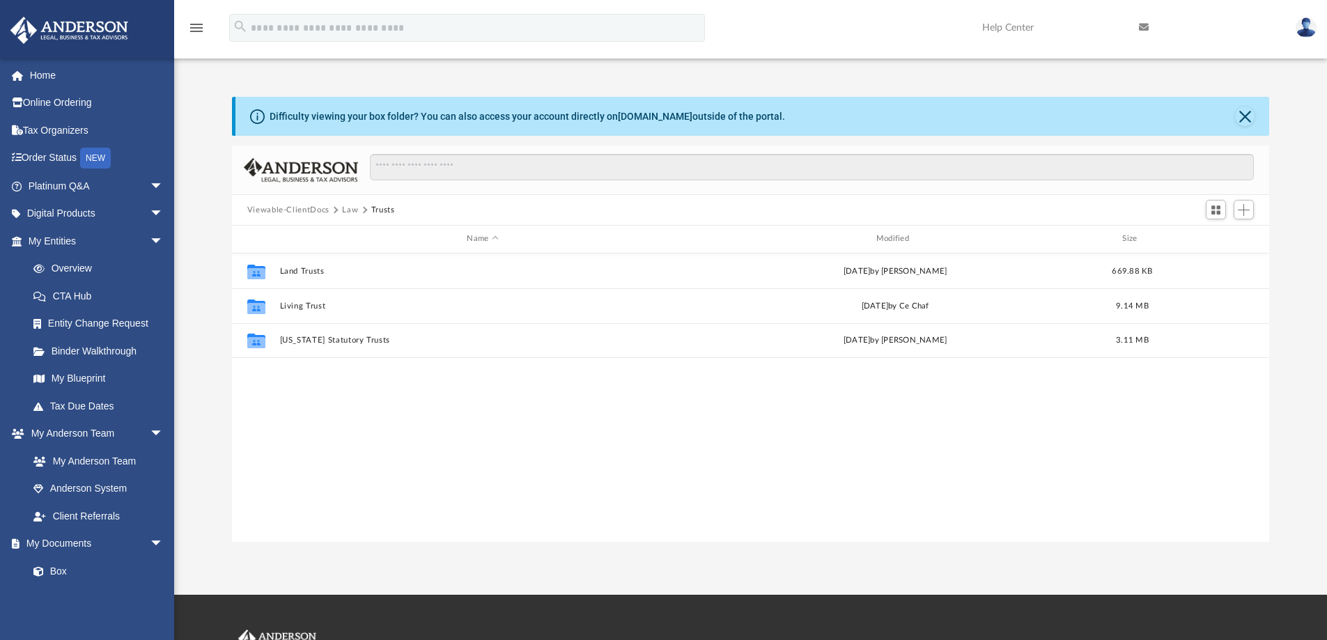
click at [302, 210] on button "Viewable-ClientDocs" at bounding box center [288, 210] width 82 height 13
